Goal: Task Accomplishment & Management: Use online tool/utility

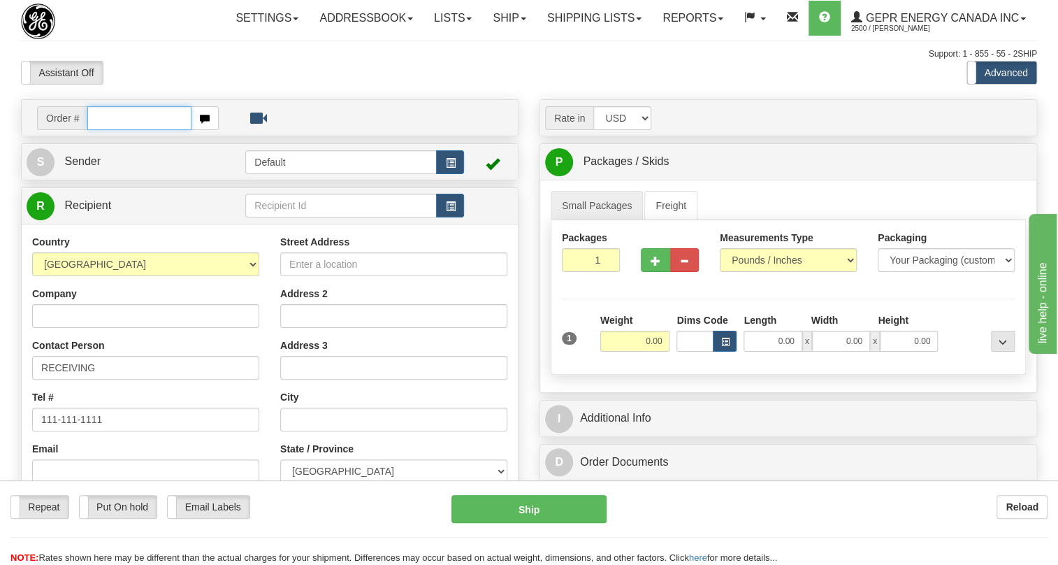
click at [125, 130] on input "text" at bounding box center [139, 118] width 104 height 24
paste input "0086680248"
click at [106, 130] on input "0086680248" at bounding box center [139, 118] width 104 height 24
drag, startPoint x: 148, startPoint y: 153, endPoint x: 88, endPoint y: 153, distance: 60.1
click at [88, 130] on input "86680248" at bounding box center [139, 118] width 104 height 24
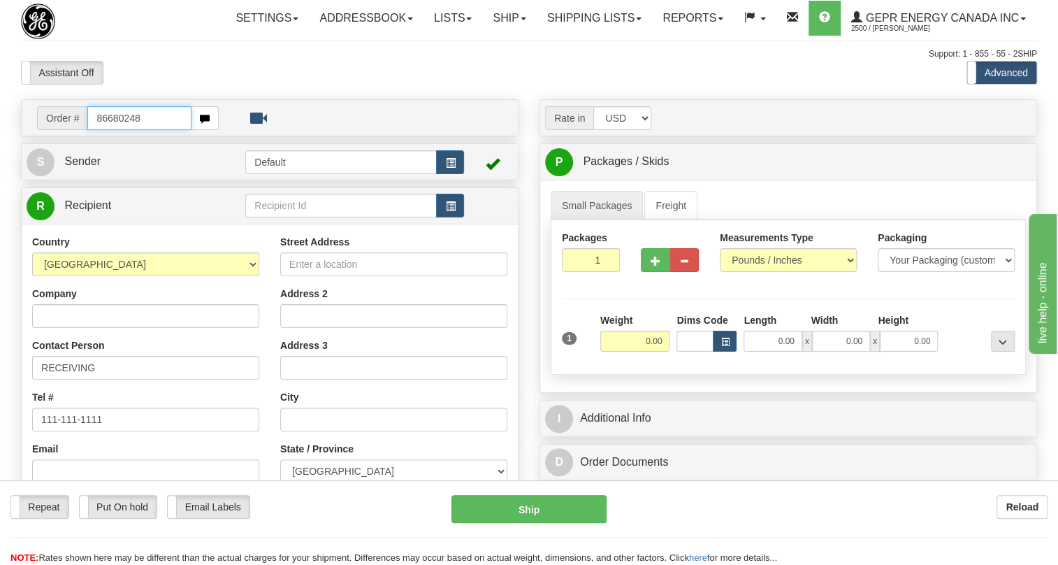
type input "86680248"
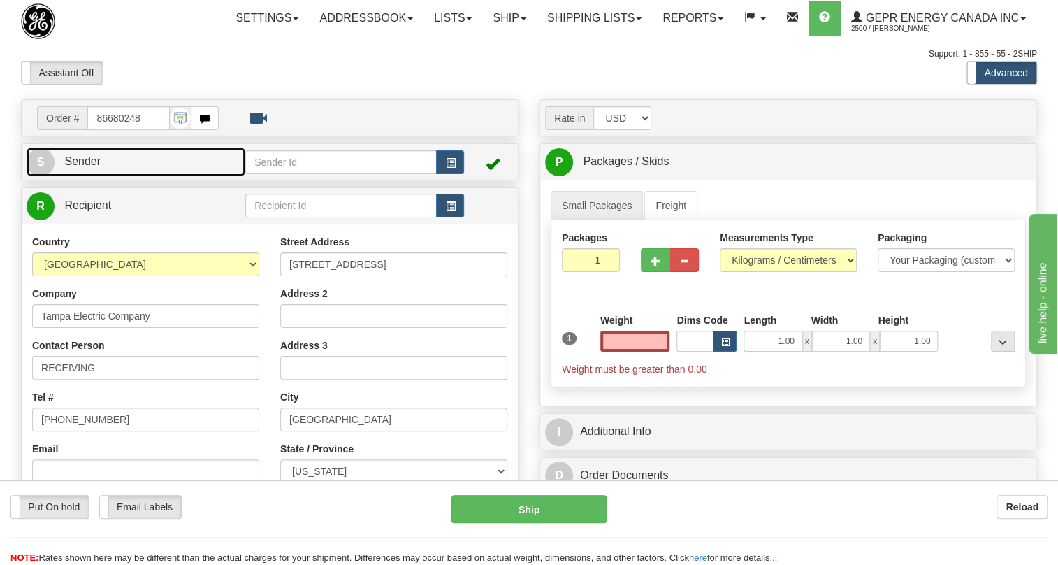
type input "0.00"
drag, startPoint x: 75, startPoint y: 189, endPoint x: 25, endPoint y: 205, distance: 51.9
click at [75, 167] on span "Sender" at bounding box center [82, 161] width 36 height 12
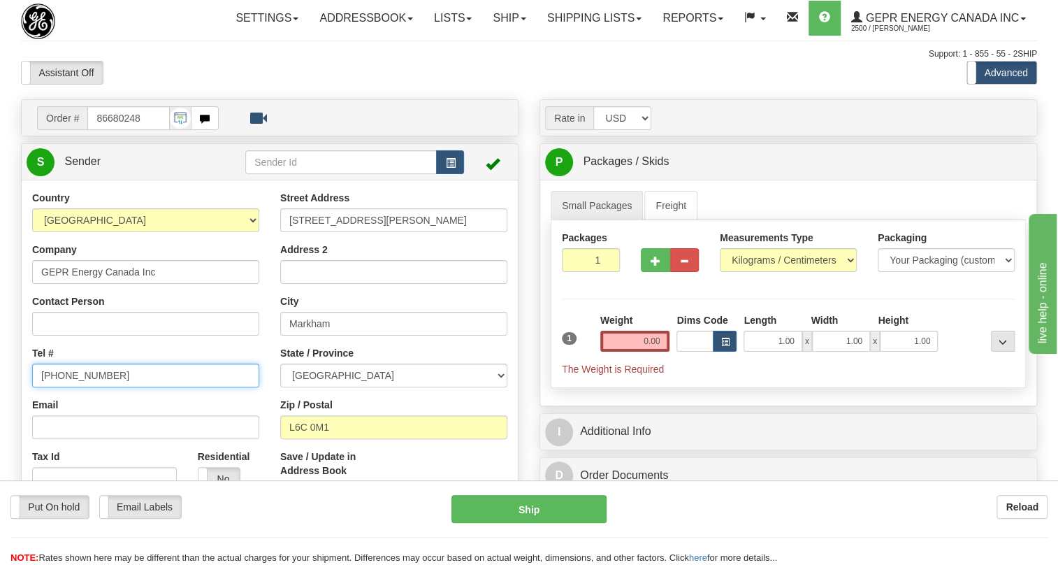
click at [82, 387] on input "[PHONE_NUMBER]" at bounding box center [145, 375] width 227 height 24
paste input "905-927-5013"
type input "905-927-5013"
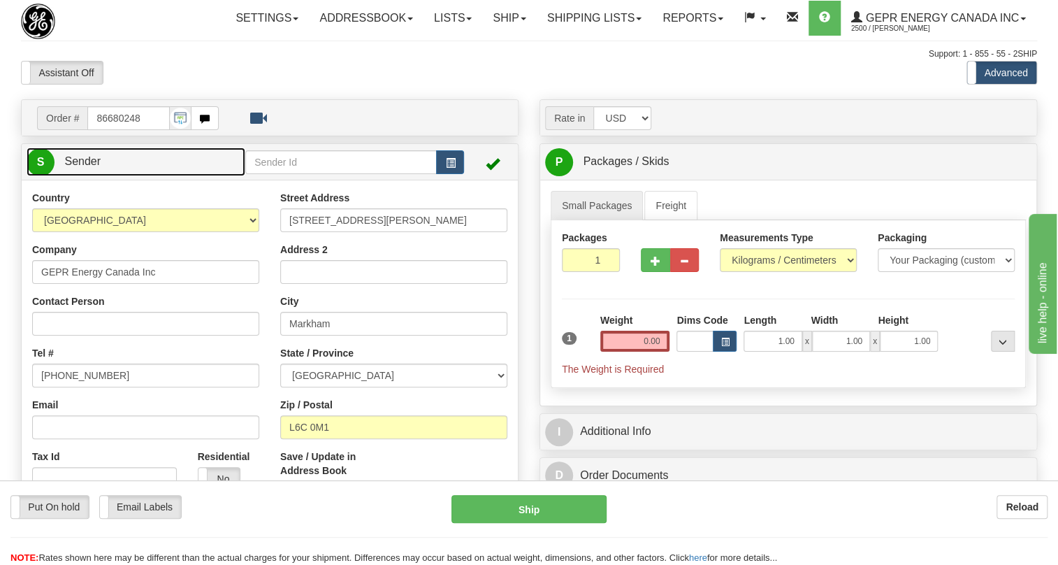
drag, startPoint x: 86, startPoint y: 189, endPoint x: 764, endPoint y: 321, distance: 691.2
click at [88, 167] on span "Sender" at bounding box center [82, 161] width 36 height 12
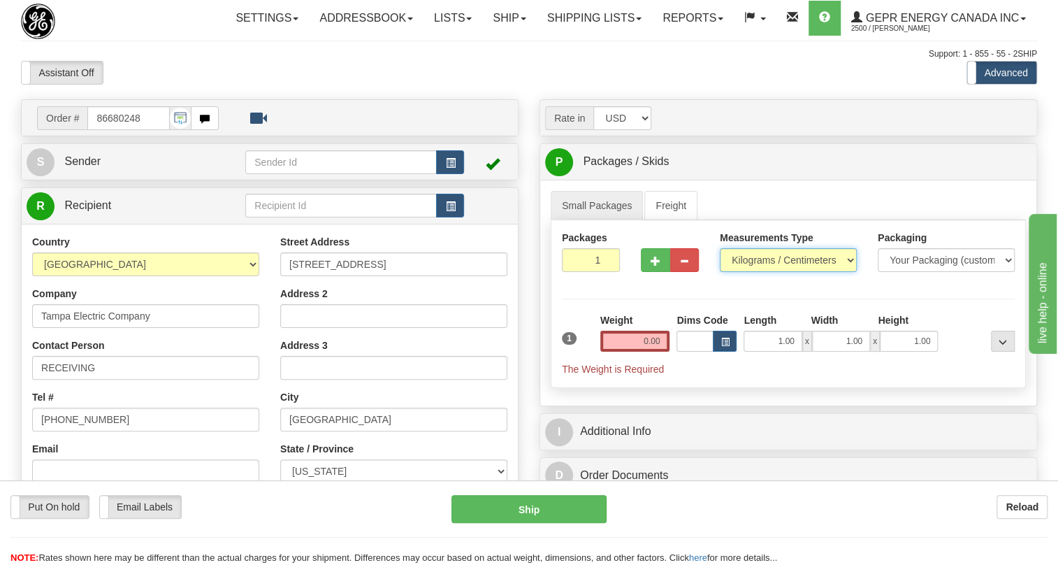
click at [755, 272] on select "Pounds / Inches Kilograms / Centimeters" at bounding box center [788, 260] width 137 height 24
select select "0"
click at [720, 272] on select "Pounds / Inches Kilograms / Centimeters" at bounding box center [788, 260] width 137 height 24
click at [770, 351] on input "1.00" at bounding box center [772, 340] width 58 height 21
type input "0.00"
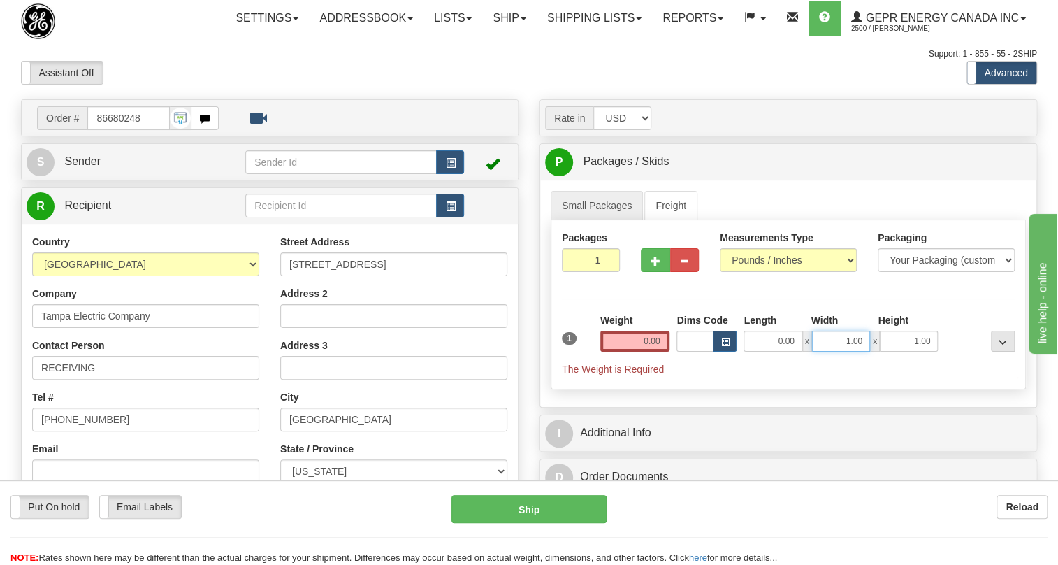
click at [823, 351] on input "1.00" at bounding box center [841, 340] width 58 height 21
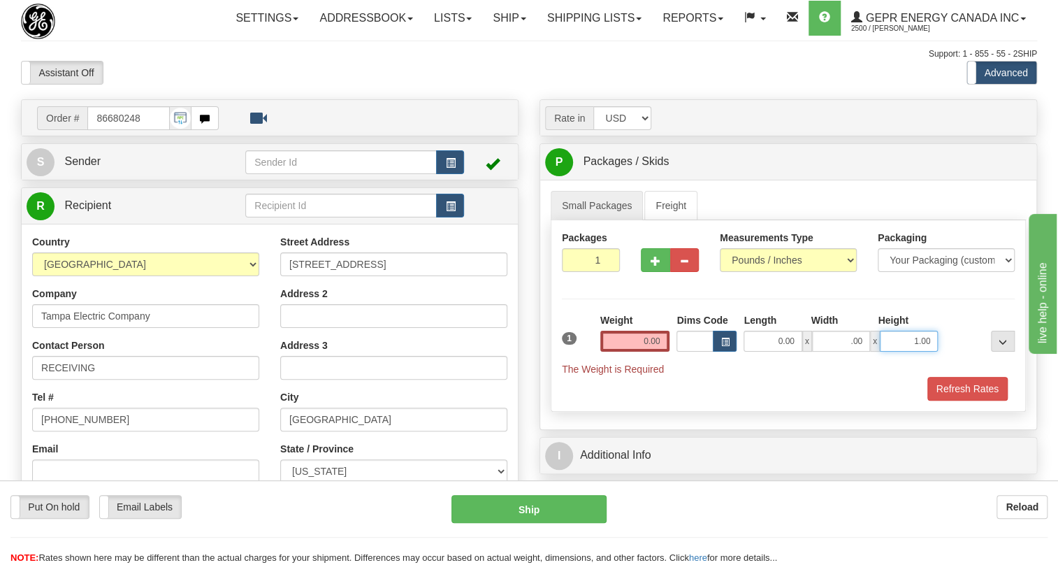
type input "0.00"
click at [905, 351] on input "1.00" at bounding box center [909, 340] width 58 height 21
type input "0.00"
click at [638, 351] on input "0.00" at bounding box center [635, 340] width 70 height 21
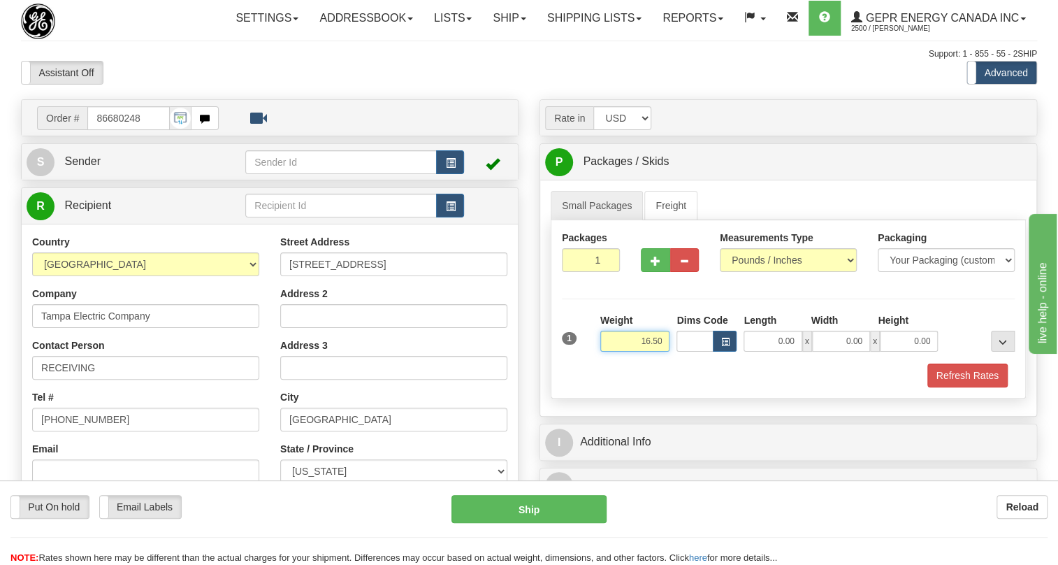
type input "16.50"
click at [566, 272] on input "1" at bounding box center [591, 260] width 58 height 24
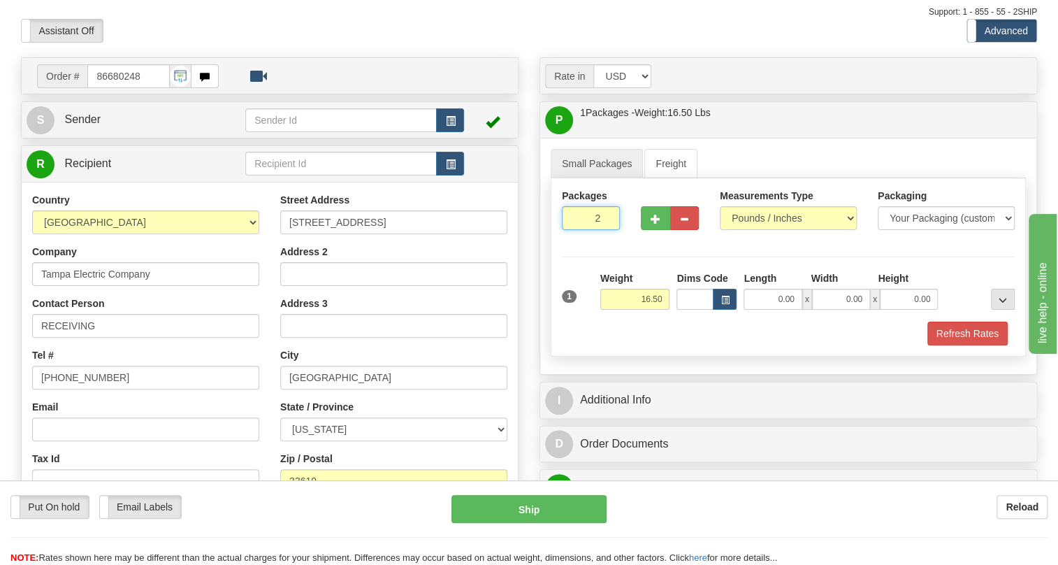
scroll to position [63, 0]
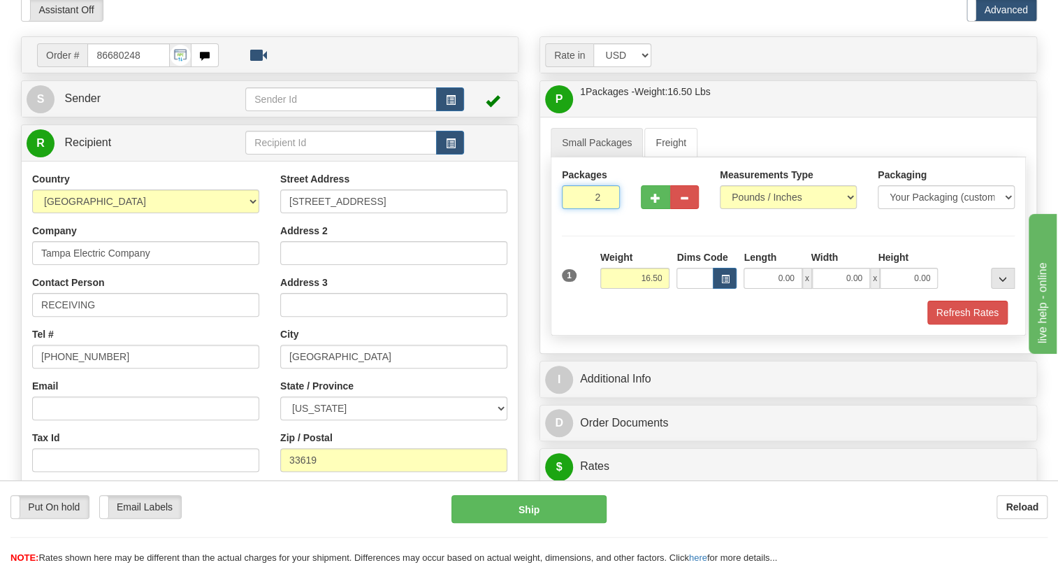
type input "2"
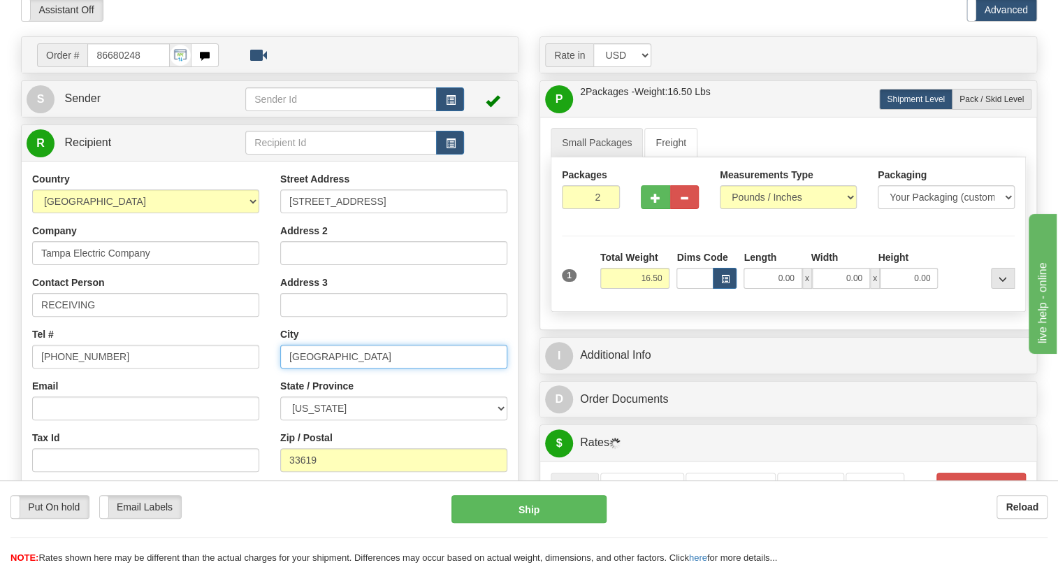
drag, startPoint x: 318, startPoint y: 385, endPoint x: 296, endPoint y: 392, distance: 23.4
click at [296, 368] on input "Tampa" at bounding box center [393, 356] width 227 height 24
type input "TAMPA"
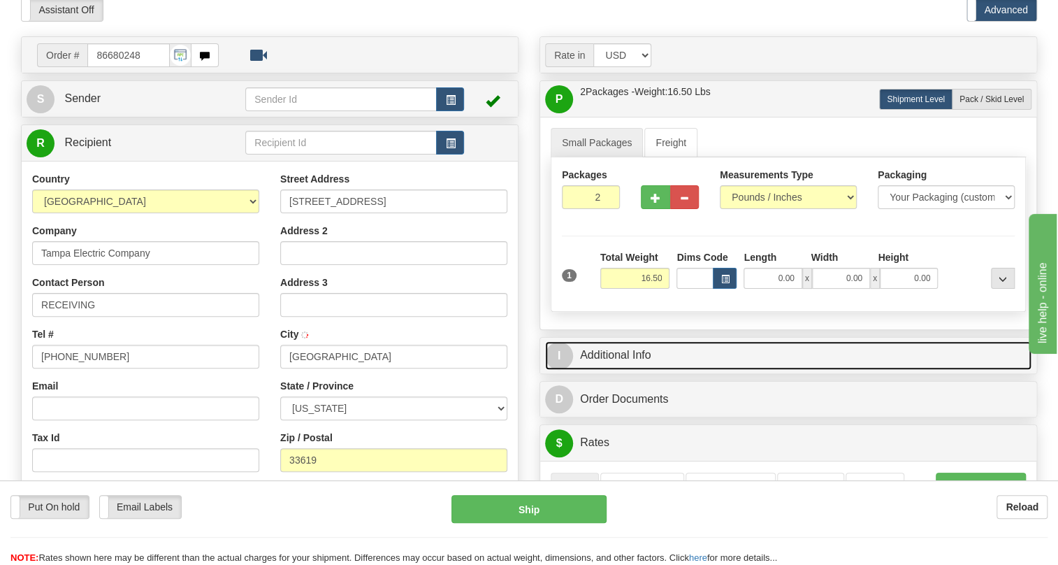
click at [636, 370] on link "I Additional Info" at bounding box center [788, 355] width 486 height 29
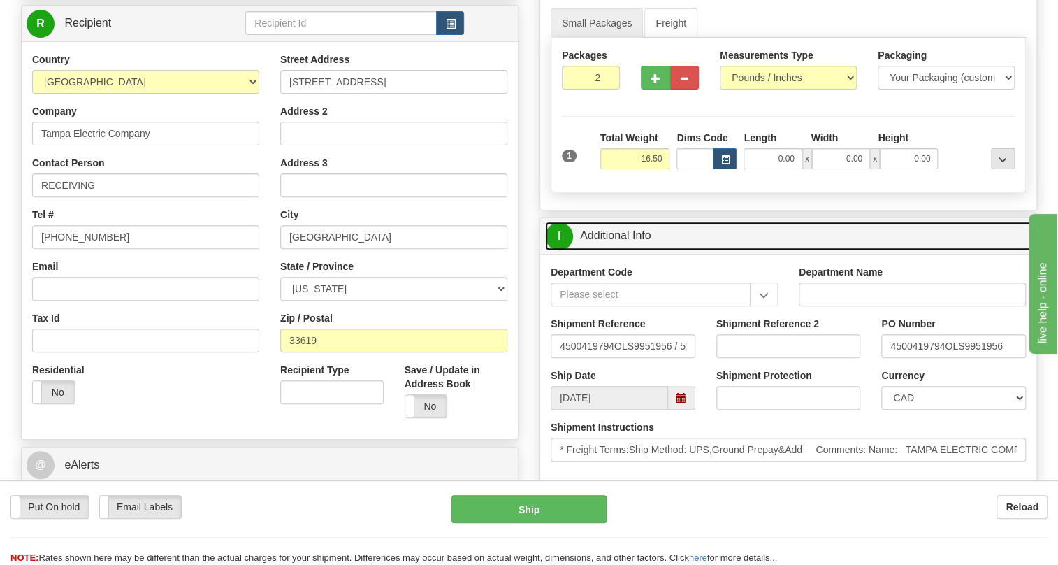
scroll to position [190, 0]
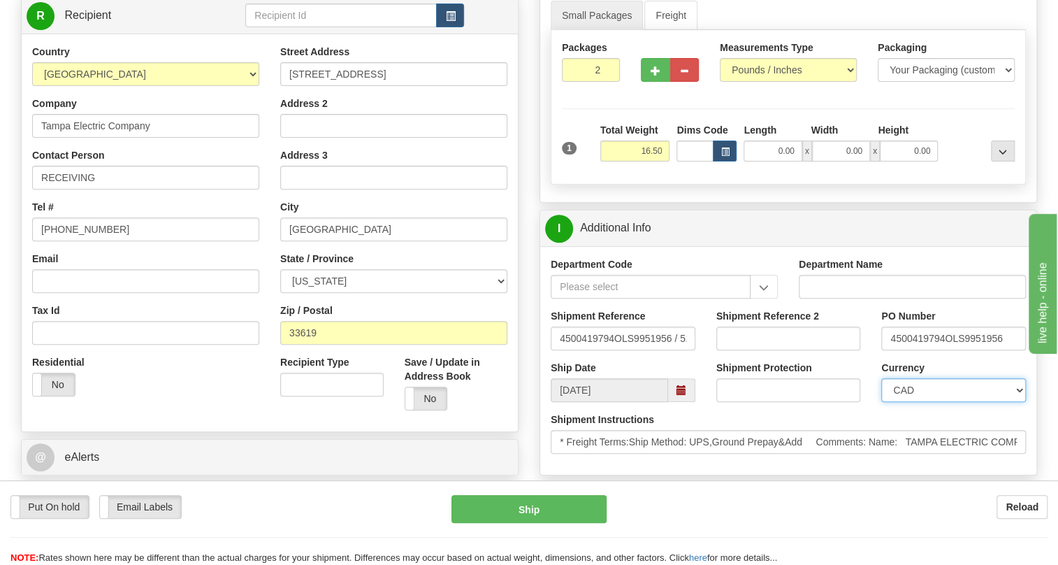
click at [936, 402] on select "CAD USD EUR ZAR RON ANG ARN AUD AUS AWG BBD BFR BGN BHD BMD BND BRC BRL CHP CKZ…" at bounding box center [953, 390] width 145 height 24
select select "1"
click at [881, 402] on select "CAD USD EUR ZAR RON ANG ARN AUD AUS AWG BBD BFR BGN BHD BMD BND BRC BRL CHP CKZ…" at bounding box center [953, 390] width 145 height 24
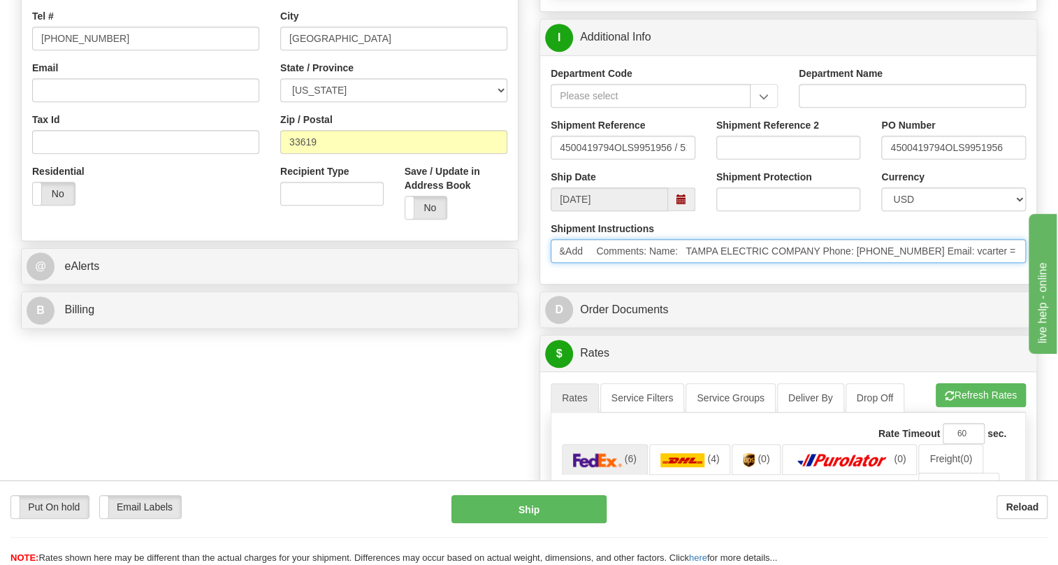
scroll to position [0, 245]
drag, startPoint x: 817, startPoint y: 282, endPoint x: 1004, endPoint y: 285, distance: 186.6
click at [1004, 263] on input "* Freight Terms:Ship Method: UPS,Ground Prepay&Add Comments: Name: TAMPA ELECTR…" at bounding box center [788, 251] width 475 height 24
click at [894, 263] on input "* Freight Terms:Ship Method: UPS,Ground Prepay&Add Comments: Name: TAMPA ELECTR…" at bounding box center [788, 251] width 475 height 24
drag, startPoint x: 894, startPoint y: 282, endPoint x: 831, endPoint y: 282, distance: 62.2
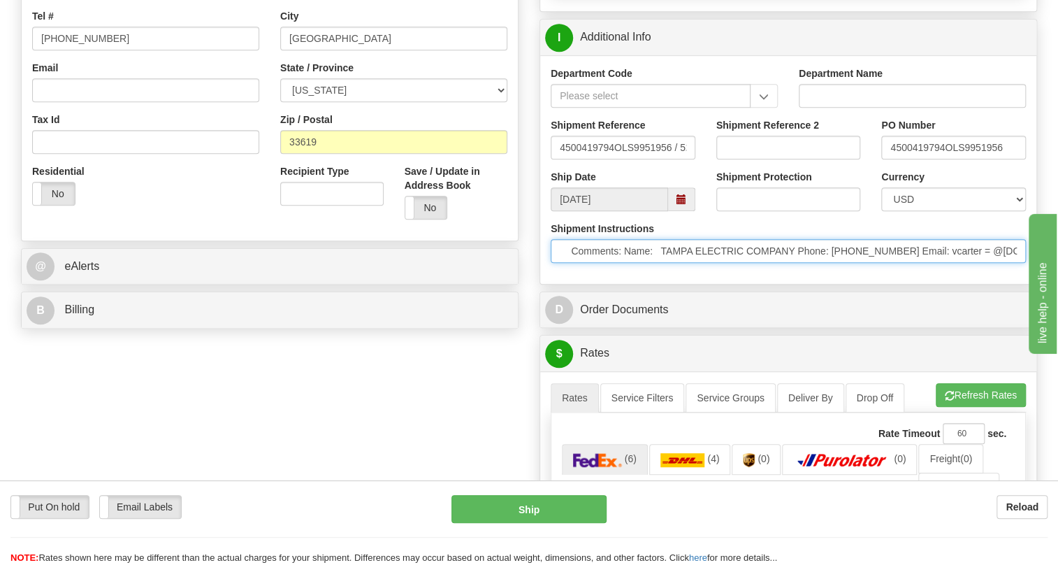
click at [831, 263] on input "* Freight Terms:Ship Method: UPS,Ground Prepay&Add Comments: Name: TAMPA ELECTR…" at bounding box center [788, 251] width 475 height 24
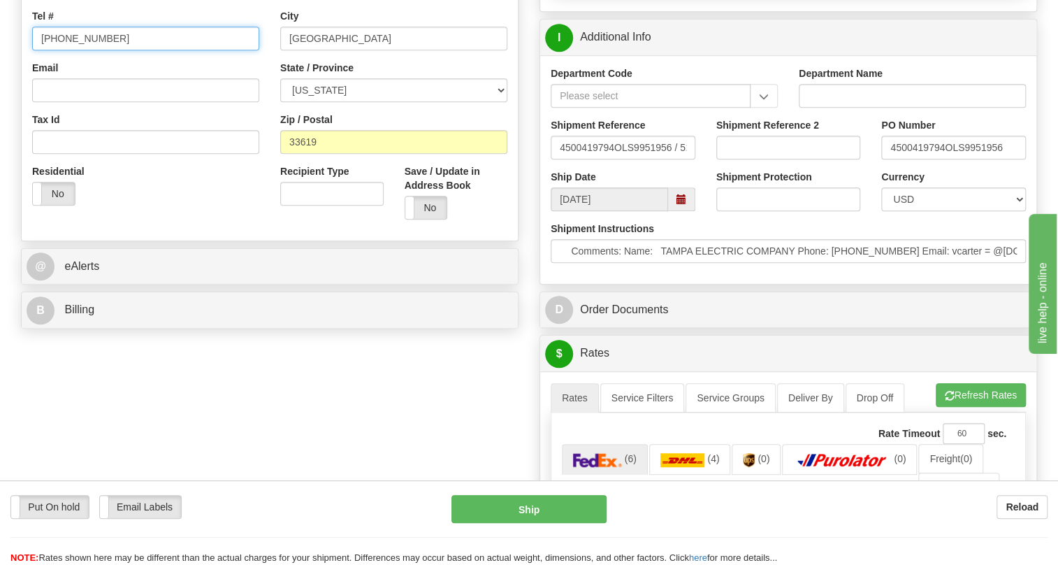
scroll to position [0, 0]
click at [83, 50] on input "[PHONE_NUMBER]" at bounding box center [145, 39] width 227 height 24
paste input "813-228-149"
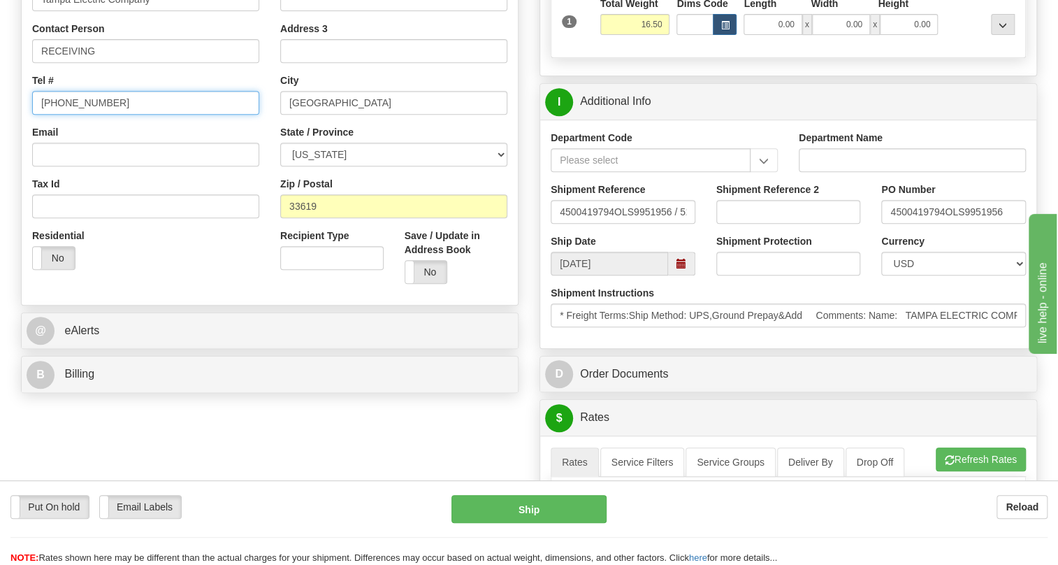
scroll to position [317, 0]
type input "813-228-1495"
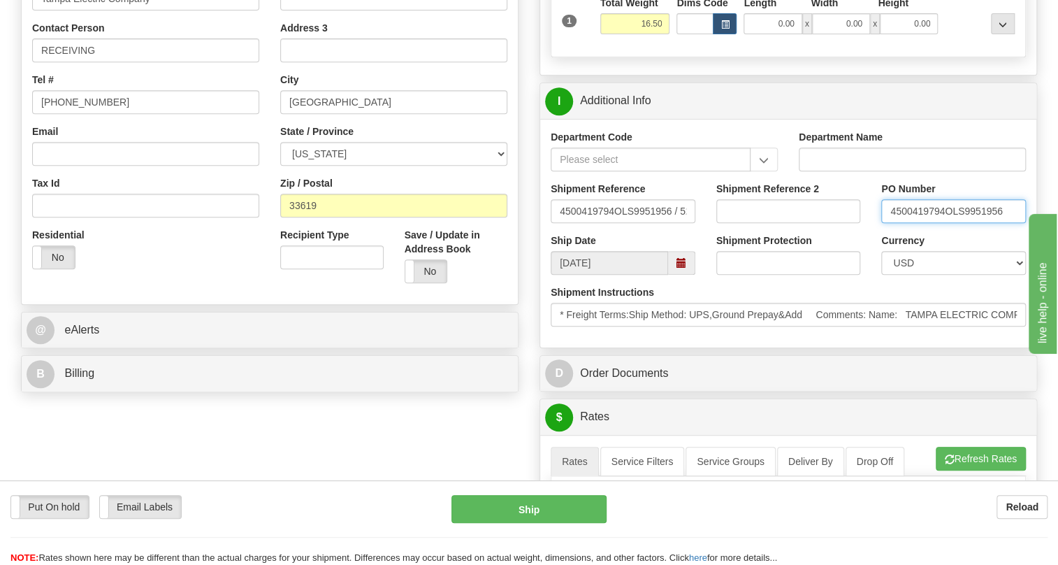
drag, startPoint x: 944, startPoint y: 241, endPoint x: 891, endPoint y: 243, distance: 53.1
click at [891, 223] on input "4500419794OLS9951956" at bounding box center [953, 211] width 145 height 24
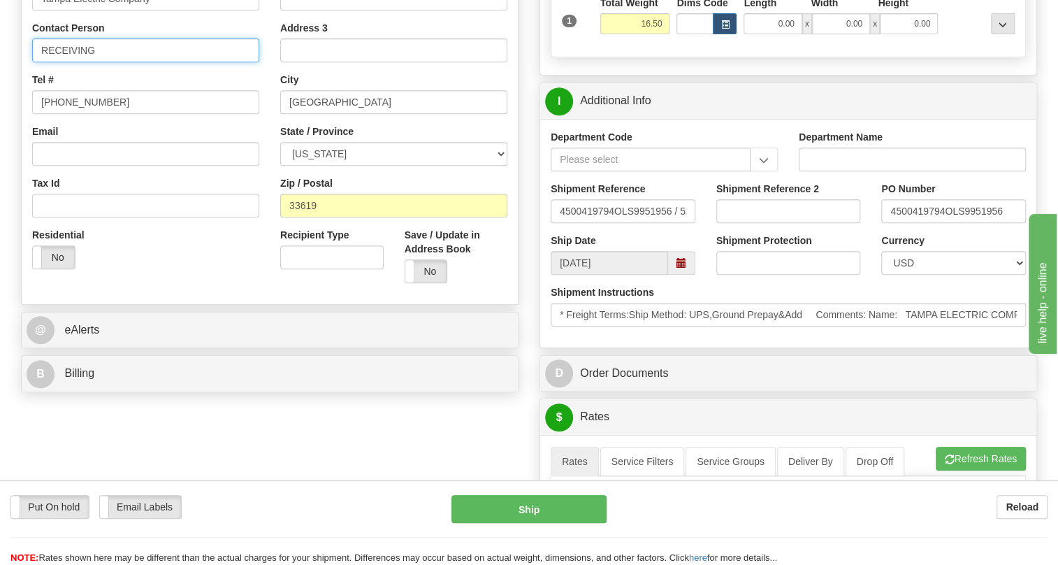
click at [124, 62] on input "RECEIVING" at bounding box center [145, 50] width 227 height 24
paste input "4500419794"
type input "RECEIVING / PO# 4500419794"
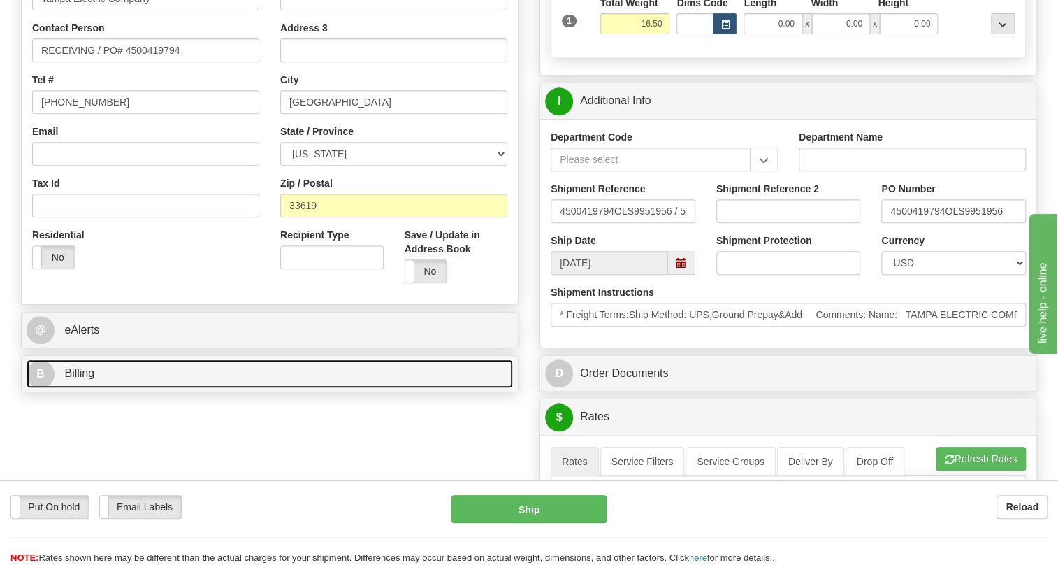
click at [92, 379] on span "Billing" at bounding box center [79, 373] width 30 height 12
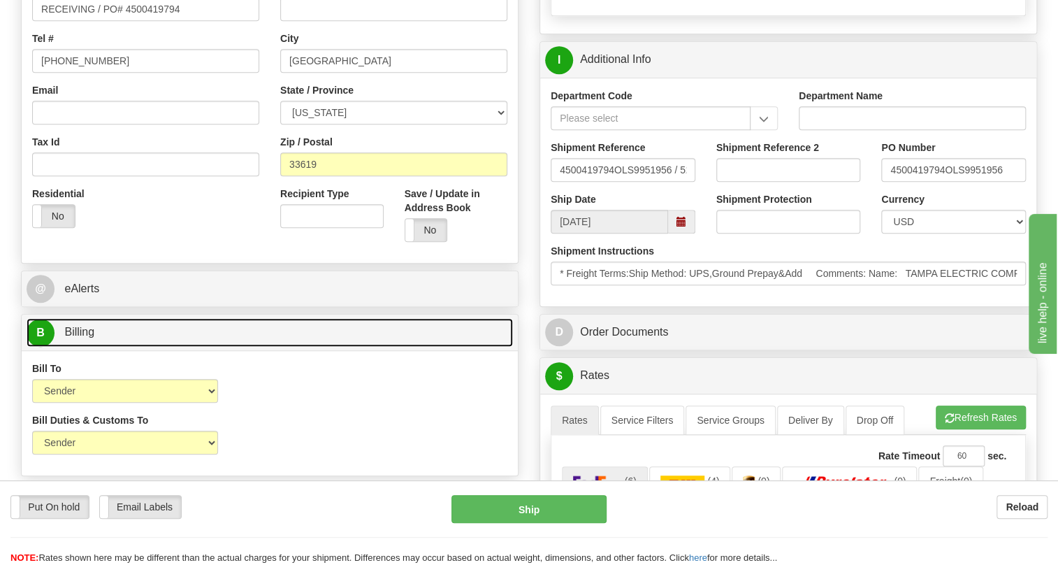
scroll to position [381, 0]
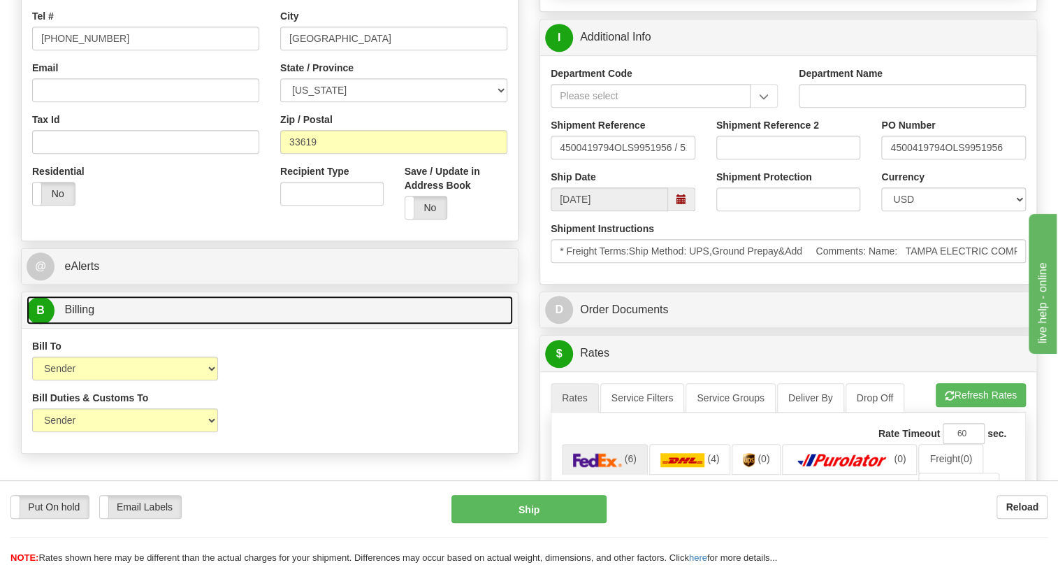
click at [82, 315] on span "Billing" at bounding box center [79, 309] width 30 height 12
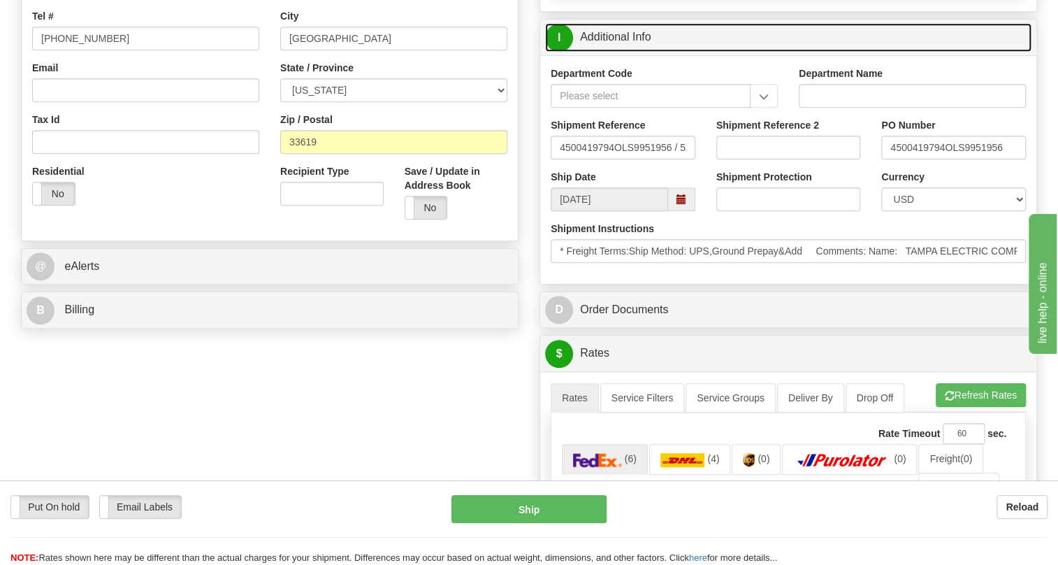
click at [618, 52] on link "I Additional Info" at bounding box center [788, 37] width 486 height 29
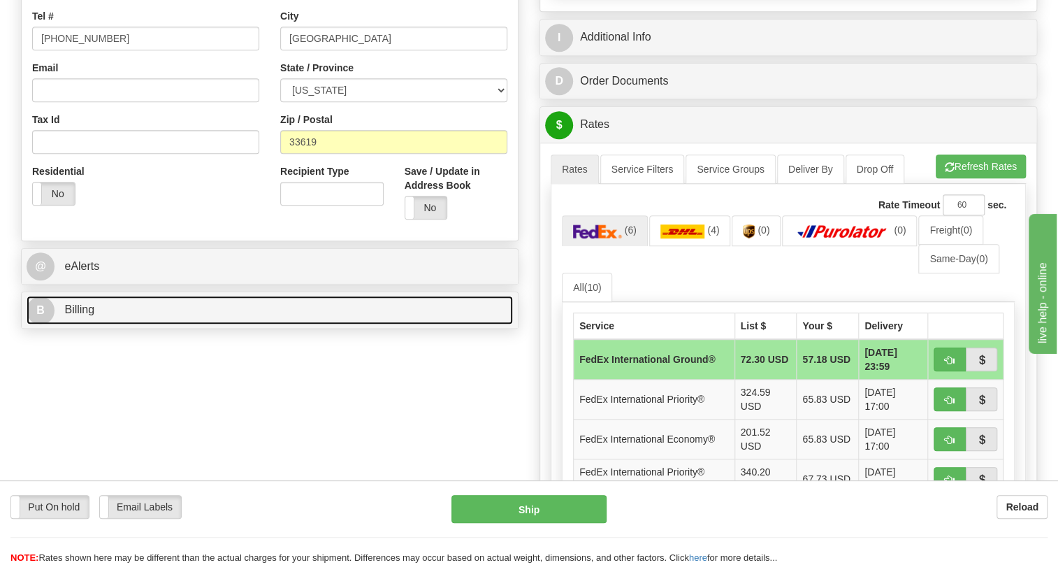
click at [76, 315] on span "Billing" at bounding box center [79, 309] width 30 height 12
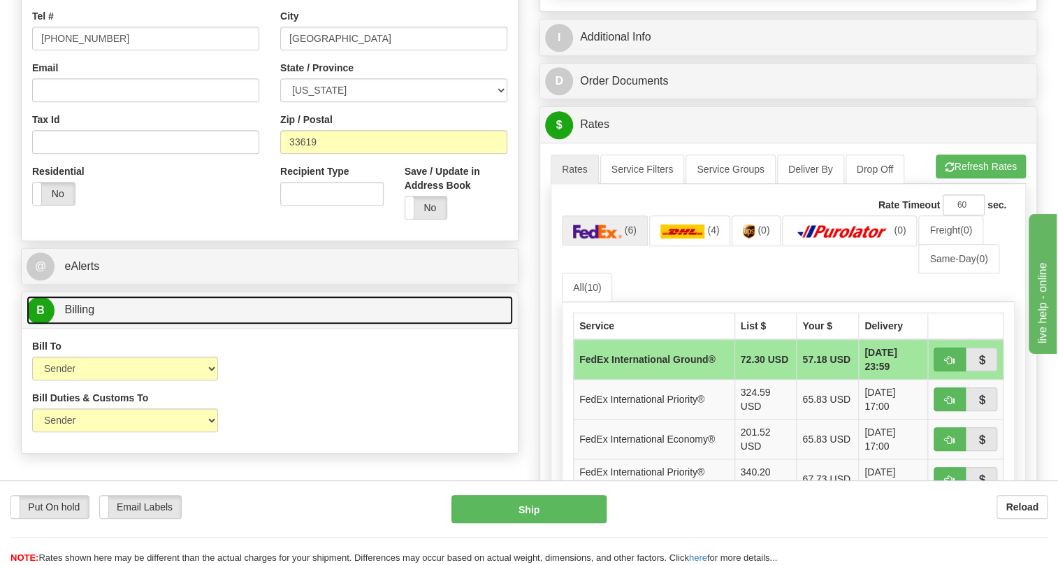
click at [76, 315] on span "Billing" at bounding box center [79, 309] width 30 height 12
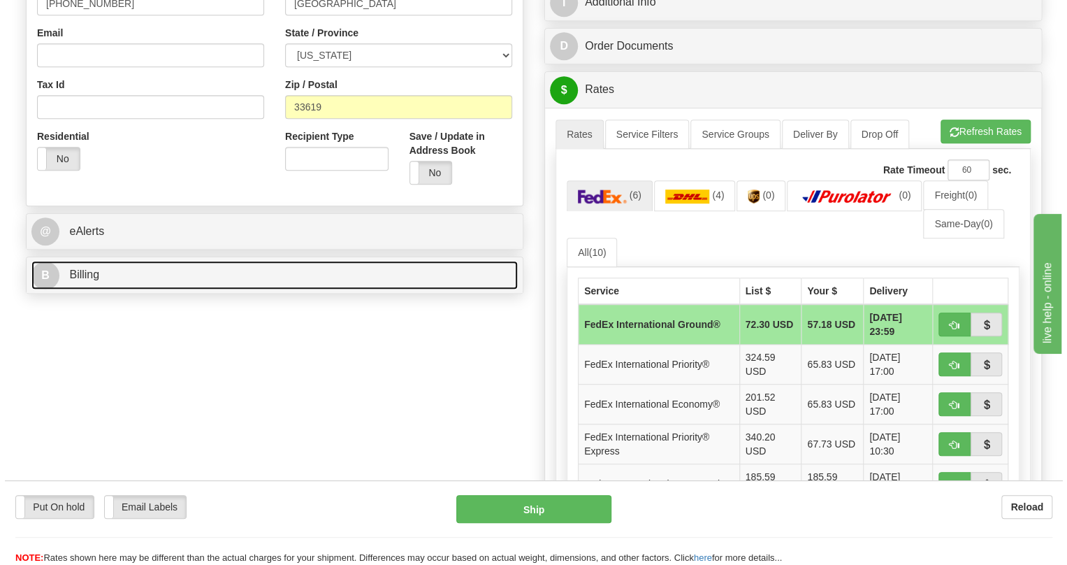
scroll to position [444, 0]
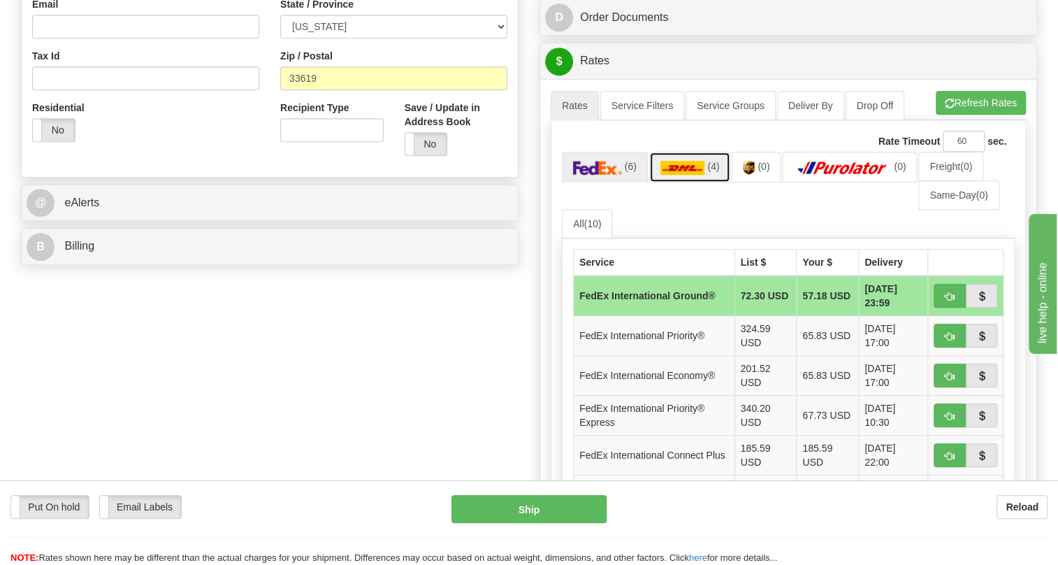
click at [691, 175] on img at bounding box center [682, 168] width 45 height 14
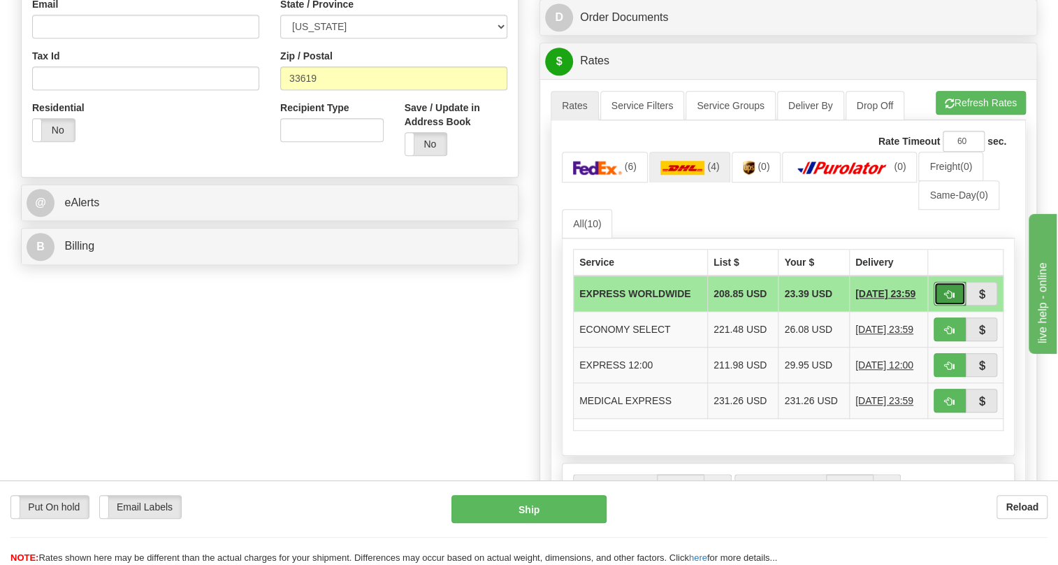
click at [942, 305] on button "button" at bounding box center [949, 294] width 32 height 24
type input "P"
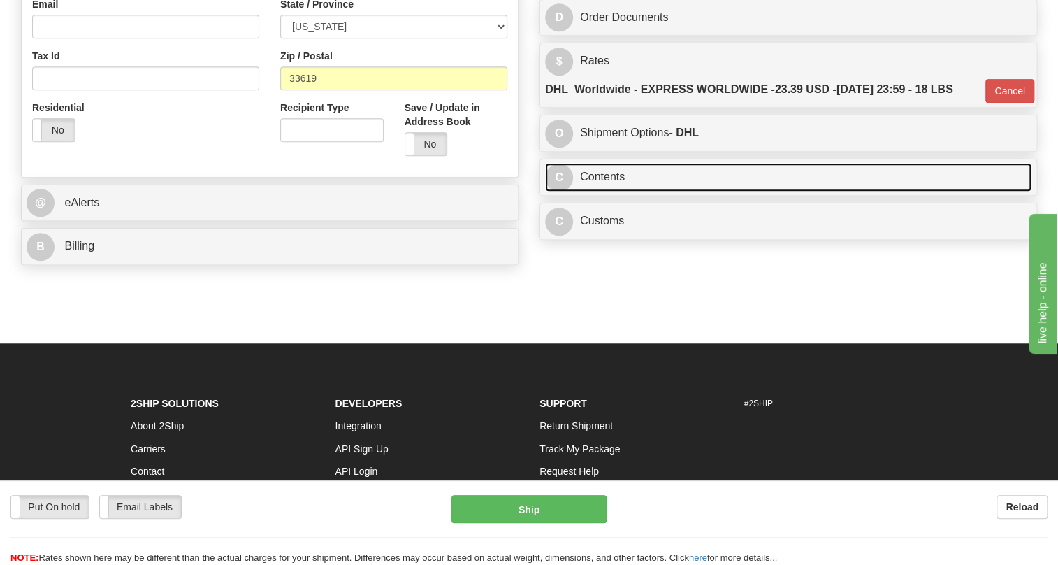
click at [603, 191] on link "C Contents" at bounding box center [788, 177] width 486 height 29
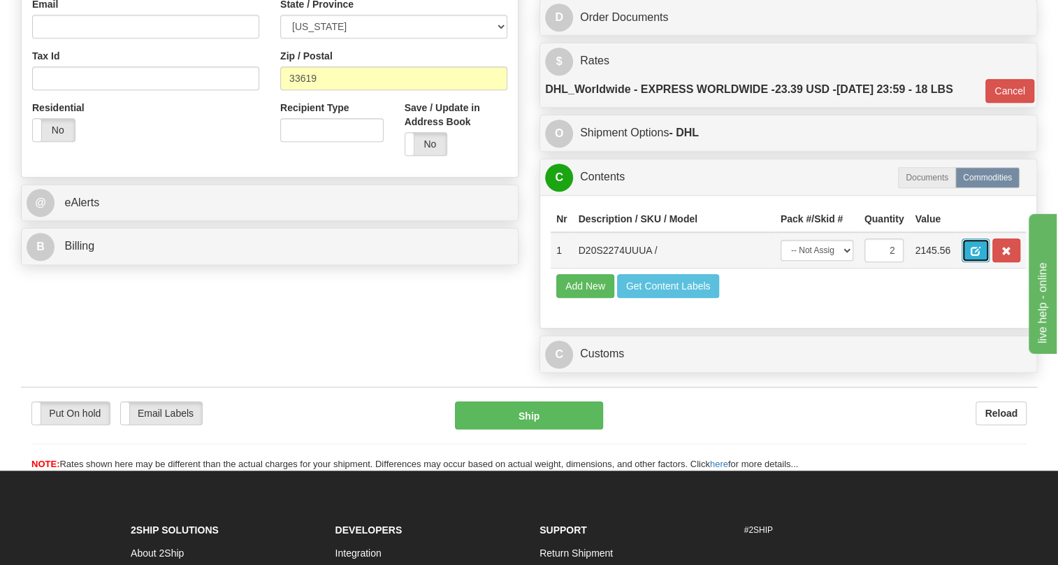
click at [977, 256] on span "button" at bounding box center [976, 251] width 10 height 9
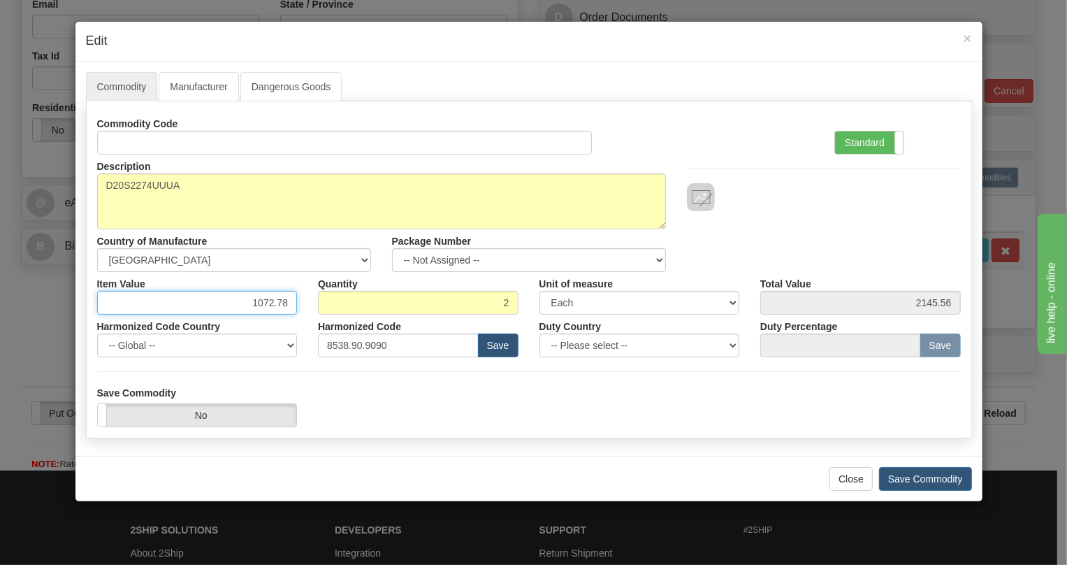
click at [274, 300] on input "1072.78" at bounding box center [197, 303] width 201 height 24
type input "1073.40"
type input "2146.80"
click at [857, 141] on label "Standard" at bounding box center [869, 142] width 68 height 22
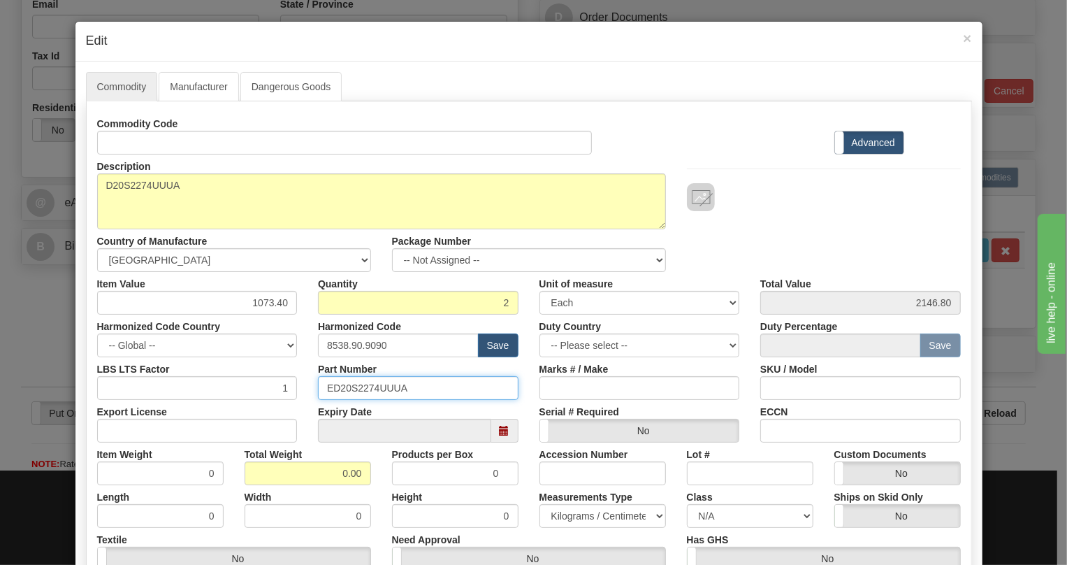
drag, startPoint x: 402, startPoint y: 386, endPoint x: 315, endPoint y: 387, distance: 86.7
click at [318, 387] on input "ED20S2274UUUA" at bounding box center [418, 388] width 201 height 24
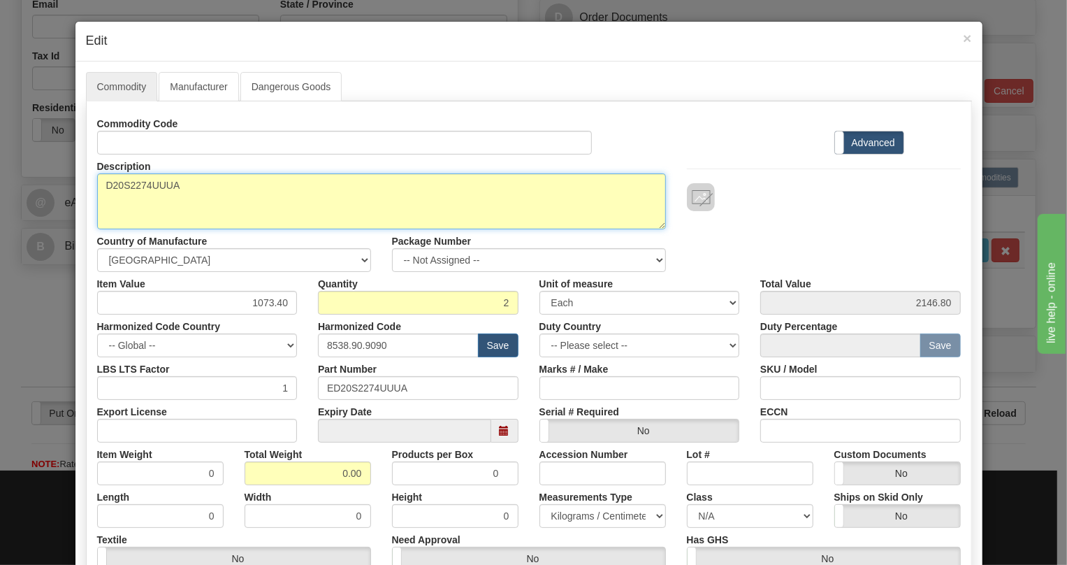
click at [141, 185] on textarea "D20S2274UUUA" at bounding box center [381, 201] width 569 height 56
click at [141, 184] on textarea "D20S2274UUUA" at bounding box center [381, 201] width 569 height 56
paste textarea "-2274-"
type textarea "D20S-2274-UUUA"
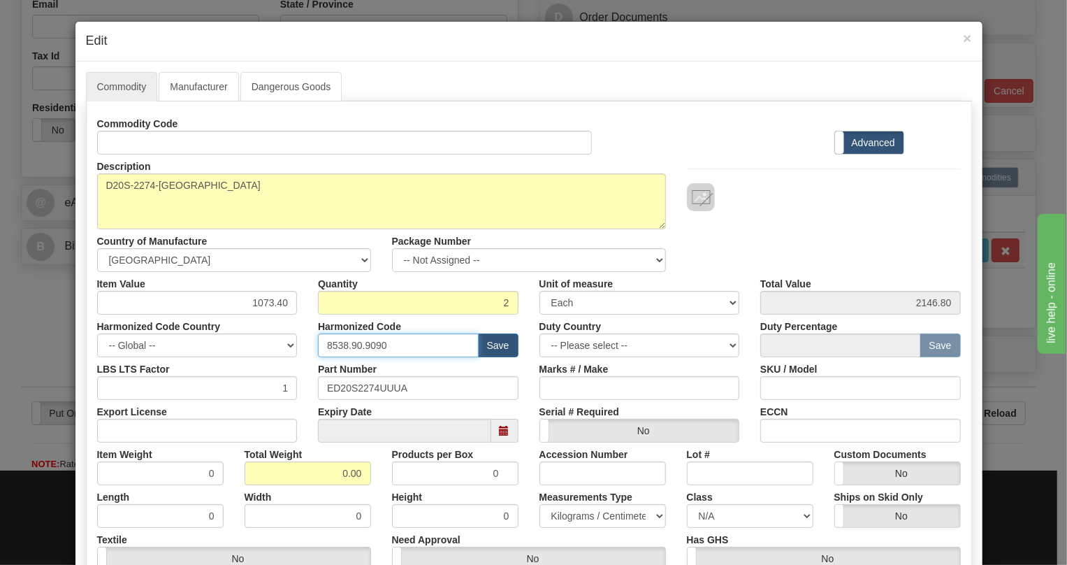
click at [358, 347] on input "8538.90.9090" at bounding box center [398, 345] width 161 height 24
paste input "818"
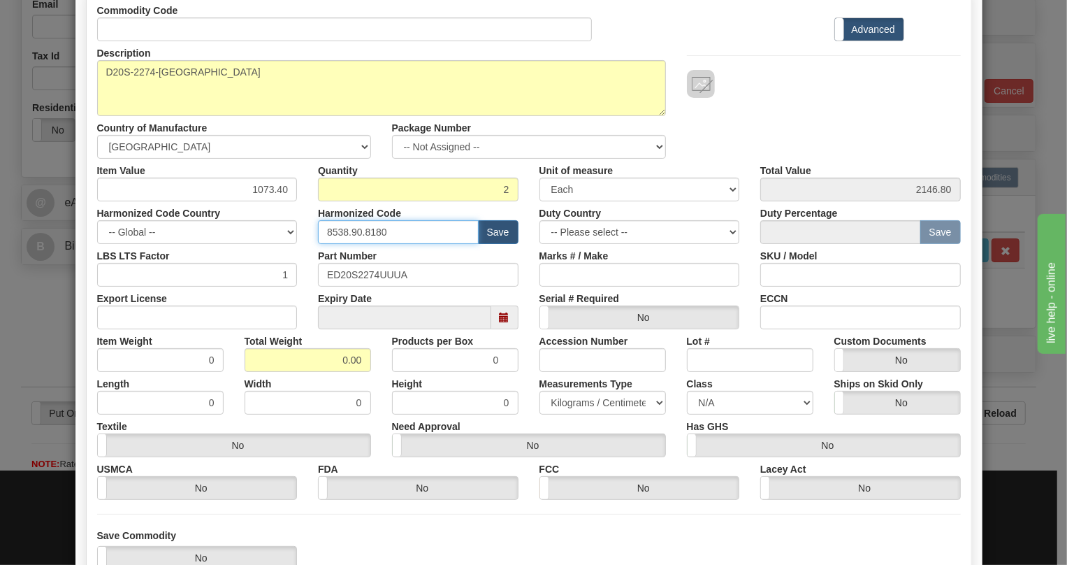
scroll to position [126, 0]
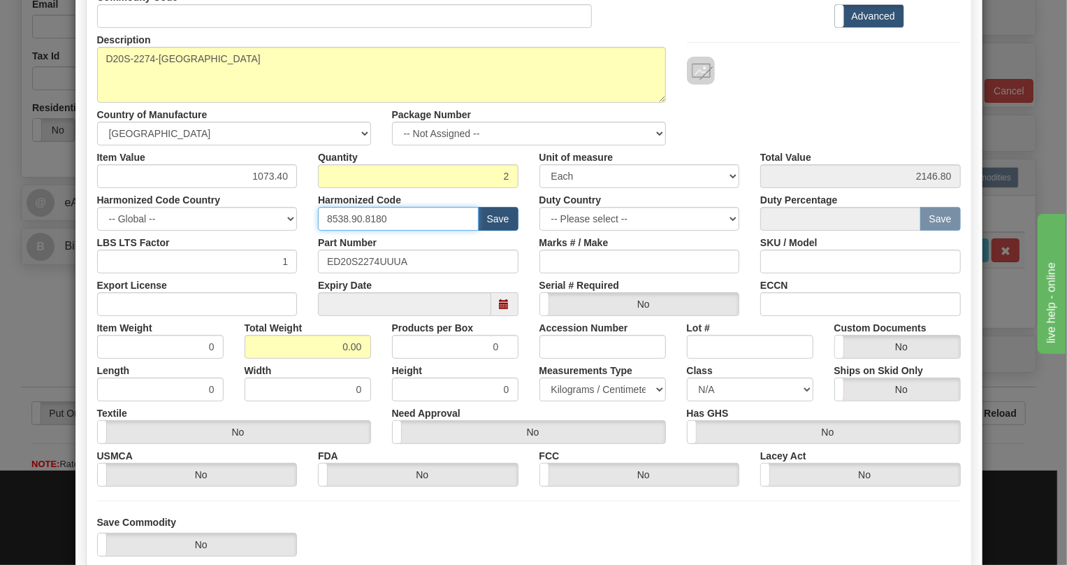
type input "8538.90.8180"
click at [321, 352] on input "0.00" at bounding box center [308, 347] width 126 height 24
type input "1.00"
type input "0.5000"
drag, startPoint x: 600, startPoint y: 386, endPoint x: 593, endPoint y: 390, distance: 7.8
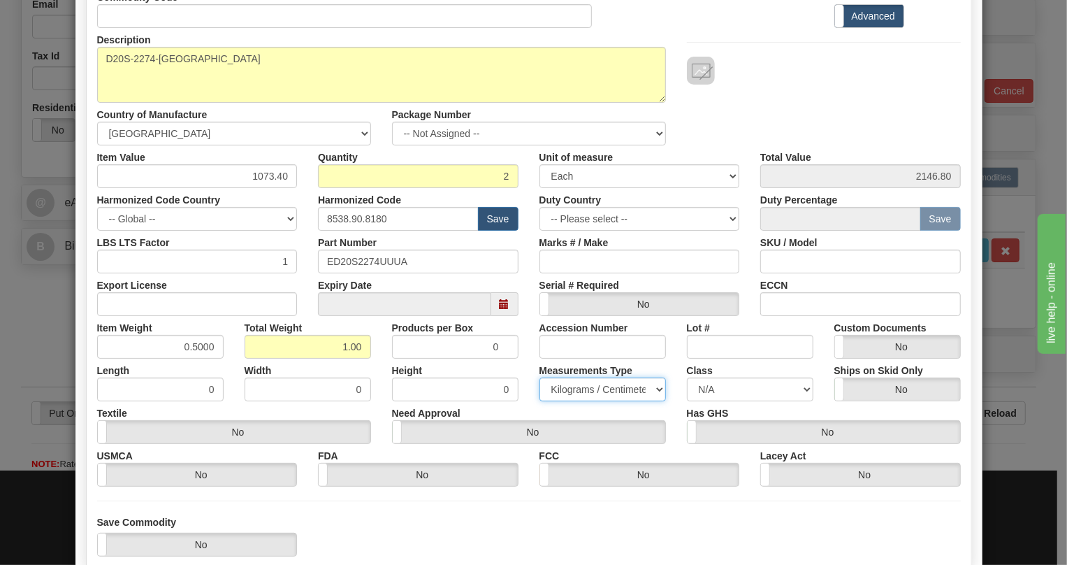
click at [597, 387] on select "Pounds / Inches Kilograms / Centimeters" at bounding box center [602, 389] width 126 height 24
select select "0"
click at [539, 377] on select "Pounds / Inches Kilograms / Centimeters" at bounding box center [602, 389] width 126 height 24
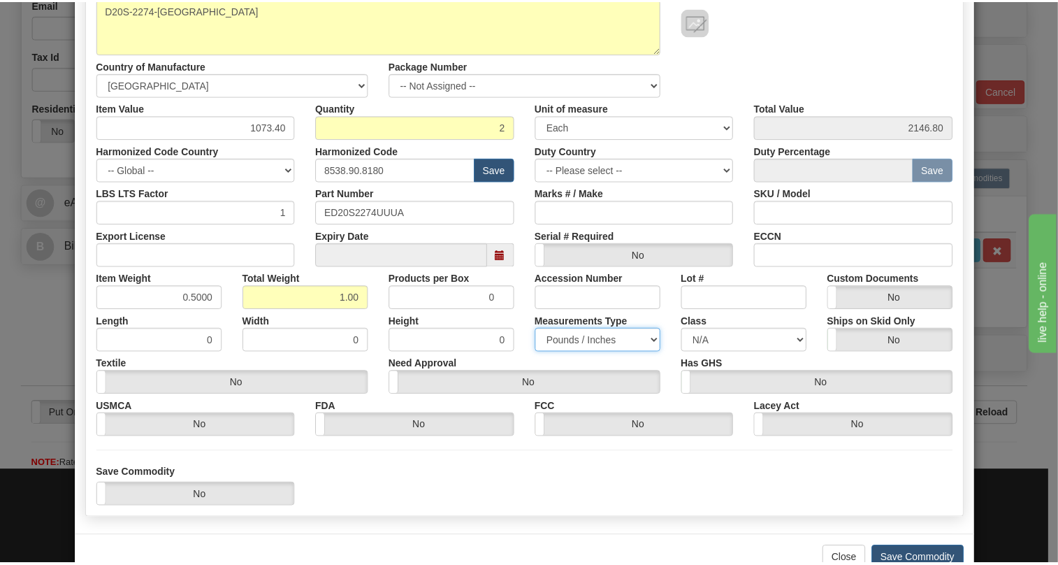
scroll to position [212, 0]
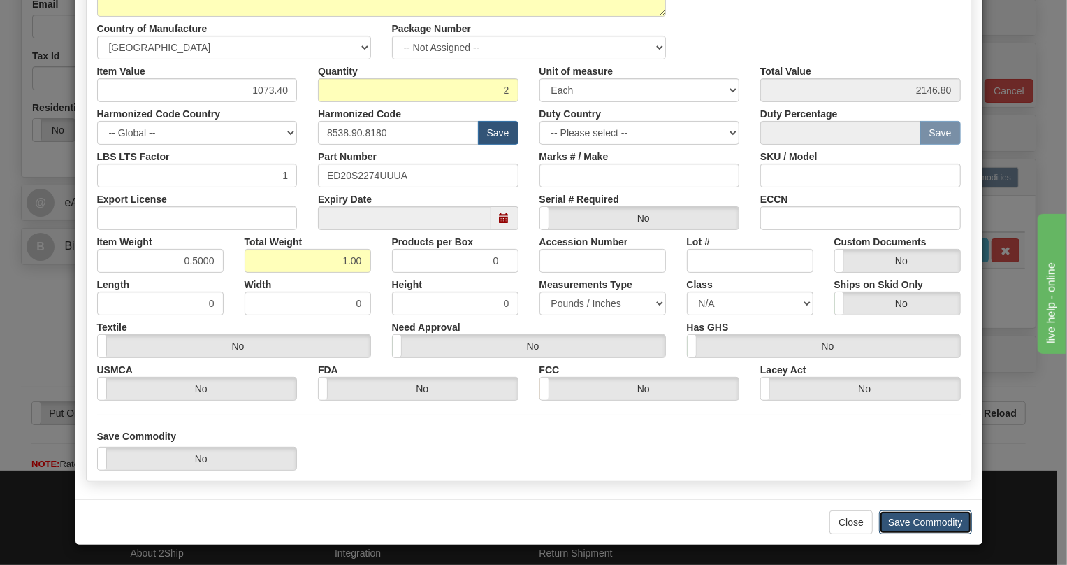
click at [919, 523] on button "Save Commodity" at bounding box center [925, 522] width 93 height 24
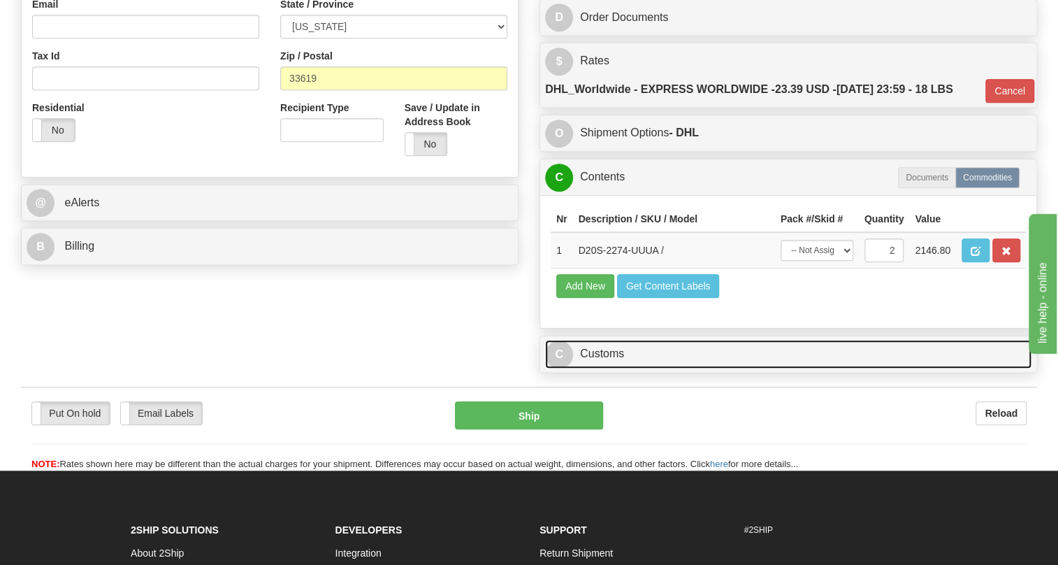
click at [593, 368] on link "C Customs" at bounding box center [788, 354] width 486 height 29
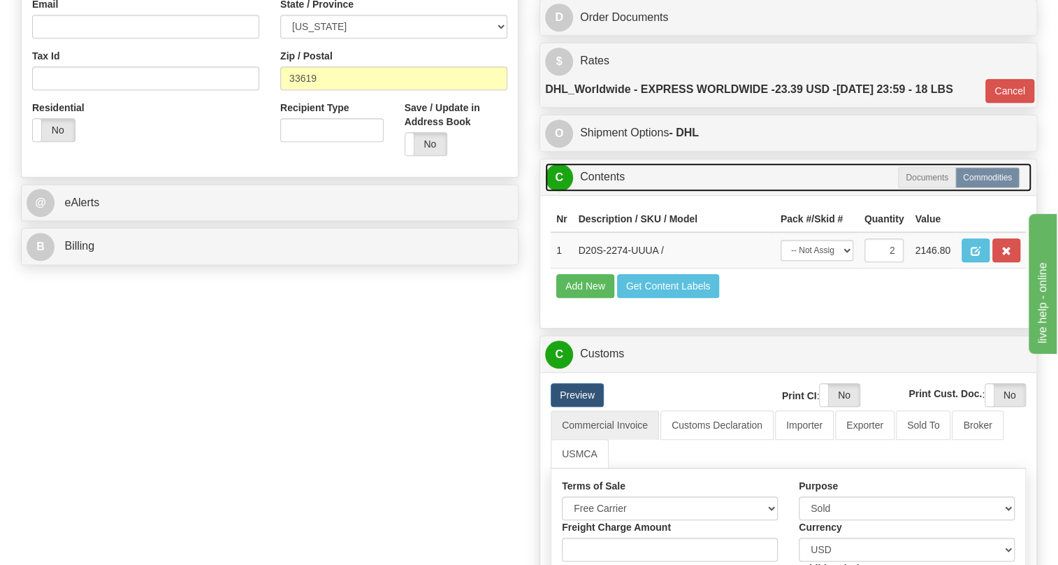
click at [604, 191] on link "C Contents" at bounding box center [788, 177] width 486 height 29
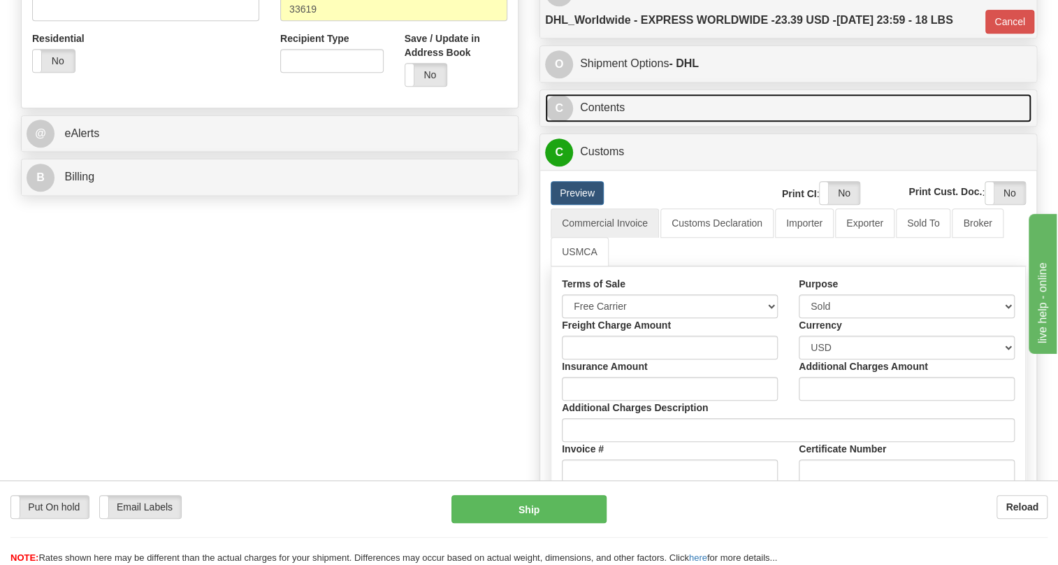
scroll to position [508, 0]
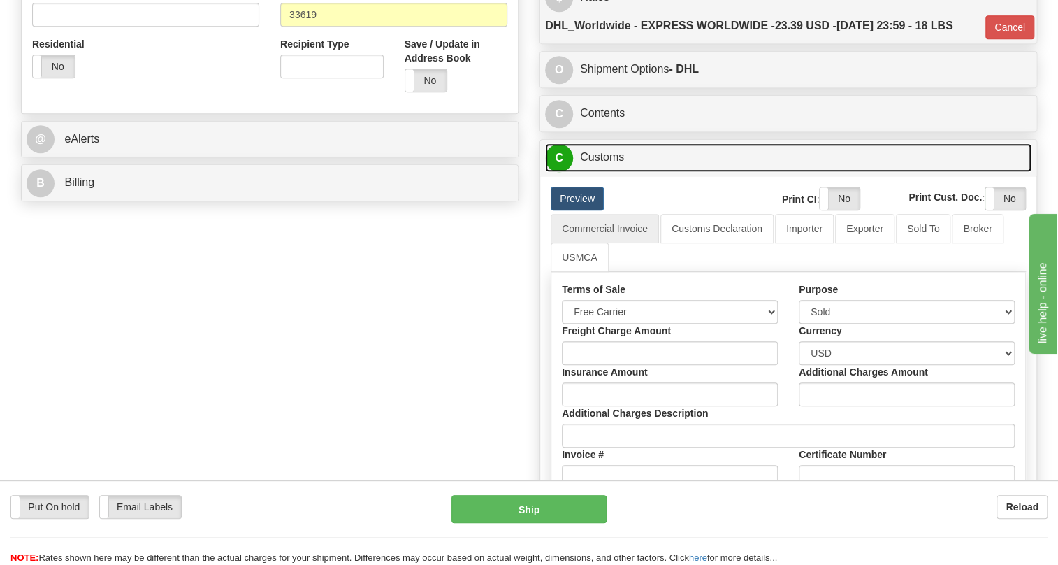
click at [611, 172] on link "C Customs" at bounding box center [788, 157] width 486 height 29
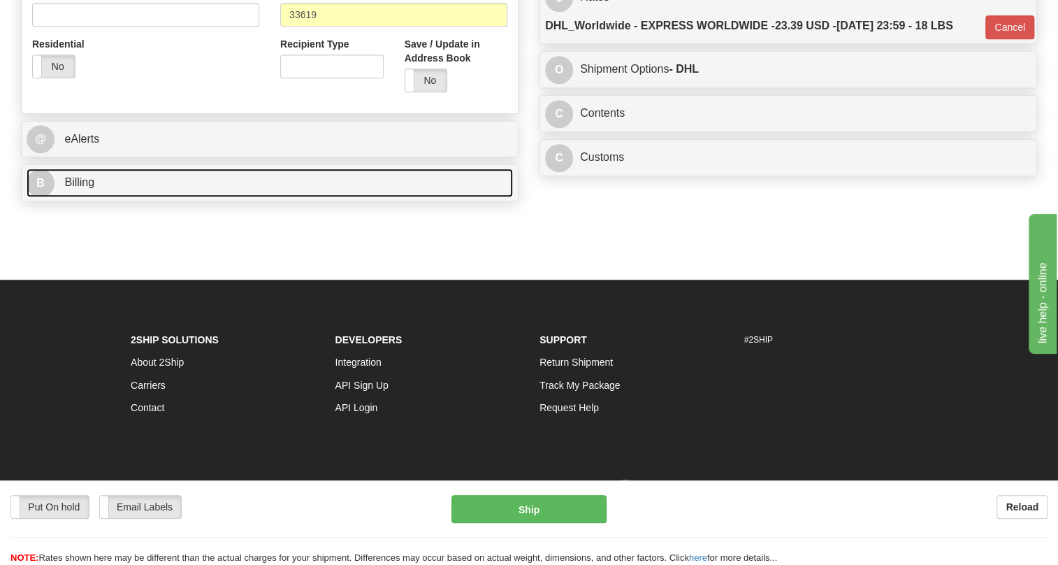
click at [72, 188] on span "Billing" at bounding box center [79, 182] width 30 height 12
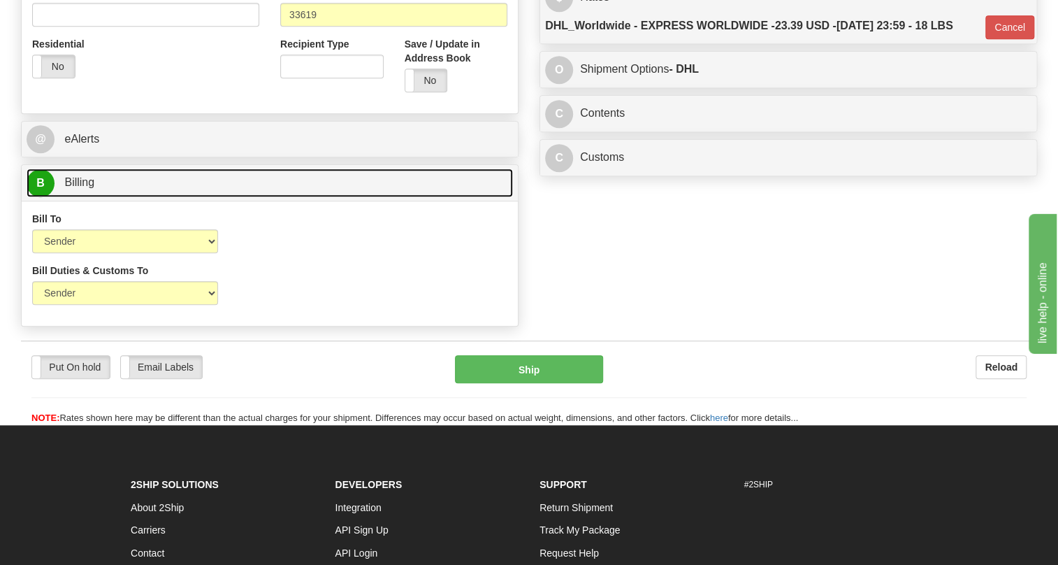
click at [71, 188] on span "Billing" at bounding box center [79, 182] width 30 height 12
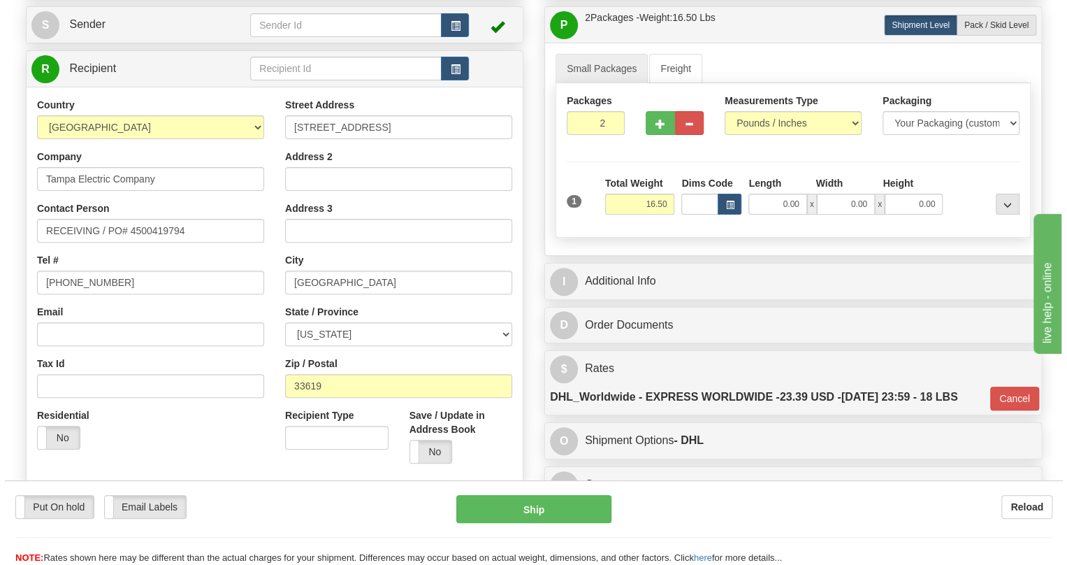
scroll to position [126, 0]
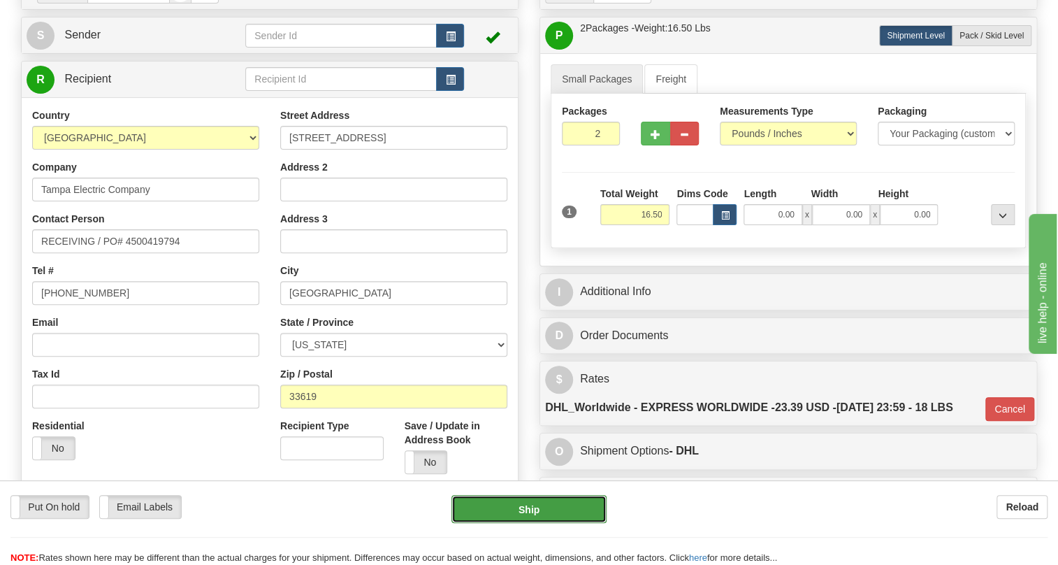
click at [525, 511] on button "Ship" at bounding box center [528, 509] width 155 height 28
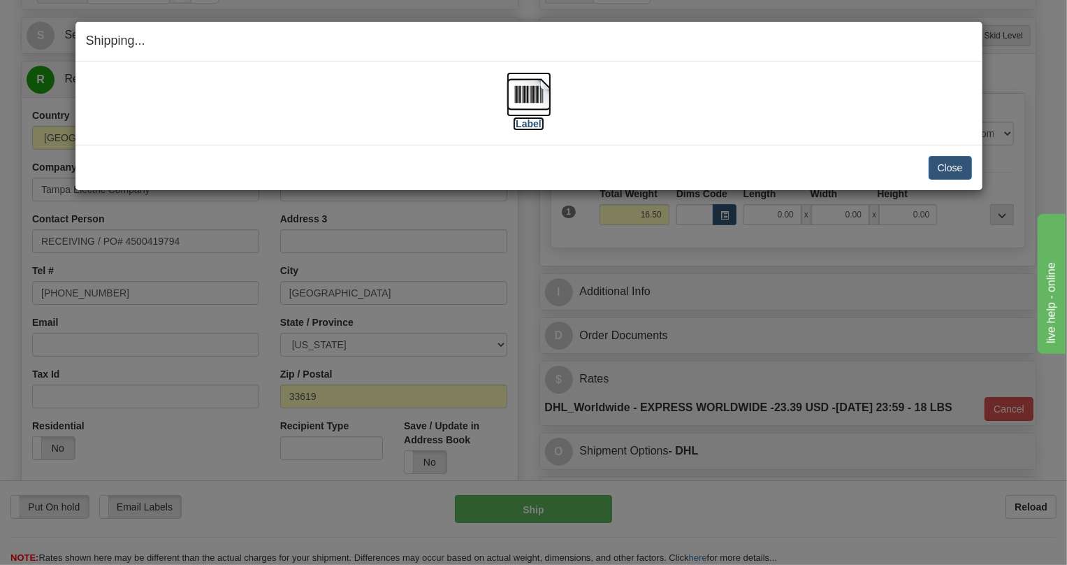
click at [528, 98] on img at bounding box center [529, 94] width 45 height 45
click at [954, 167] on button "Close" at bounding box center [950, 168] width 43 height 24
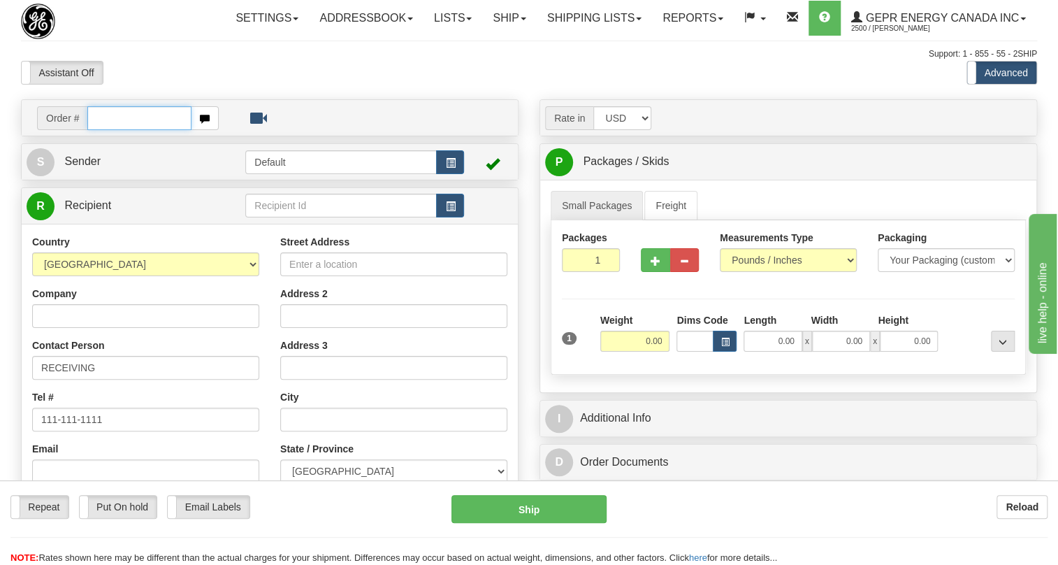
click at [112, 130] on input "text" at bounding box center [139, 118] width 104 height 24
paste input "0086680645"
click at [105, 130] on input "0086680645" at bounding box center [139, 118] width 104 height 24
type input "86680645"
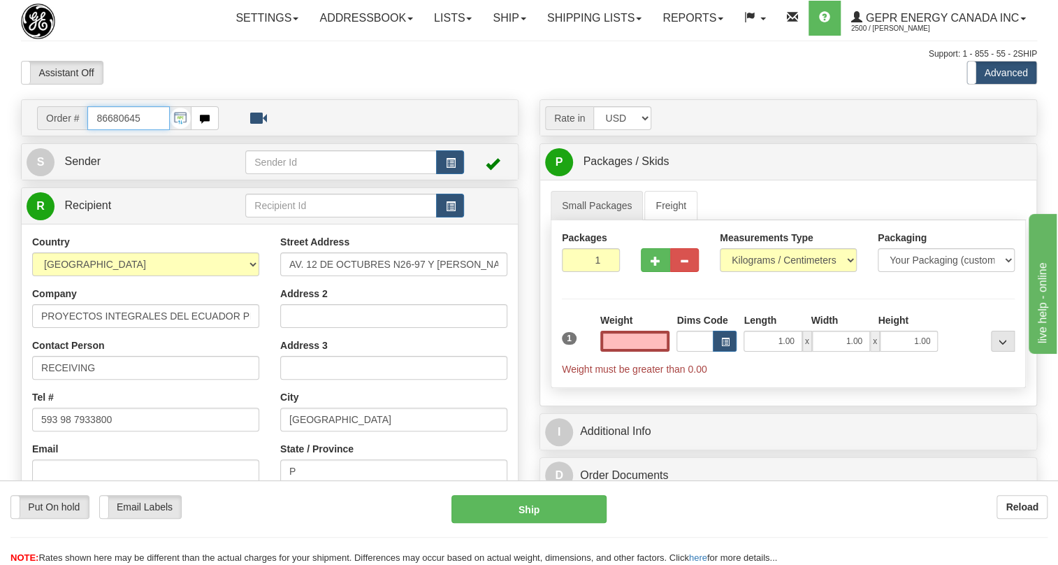
type input "0.00"
drag, startPoint x: 141, startPoint y: 149, endPoint x: 80, endPoint y: 154, distance: 61.0
click at [80, 130] on div "Order # 86680645" at bounding box center [128, 118] width 182 height 24
paste input "0086680647"
click at [106, 130] on input "0086680647" at bounding box center [128, 118] width 82 height 24
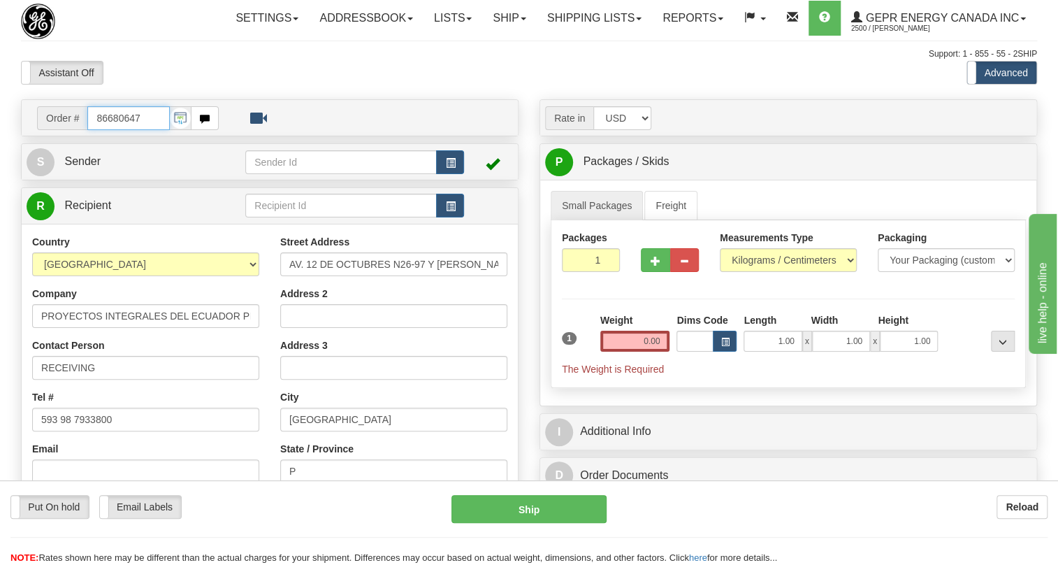
type input "86680647"
type input "0.00"
drag, startPoint x: 142, startPoint y: 149, endPoint x: 104, endPoint y: 159, distance: 39.0
click at [104, 130] on input "86680647" at bounding box center [128, 118] width 82 height 24
drag, startPoint x: 148, startPoint y: 151, endPoint x: 91, endPoint y: 155, distance: 57.4
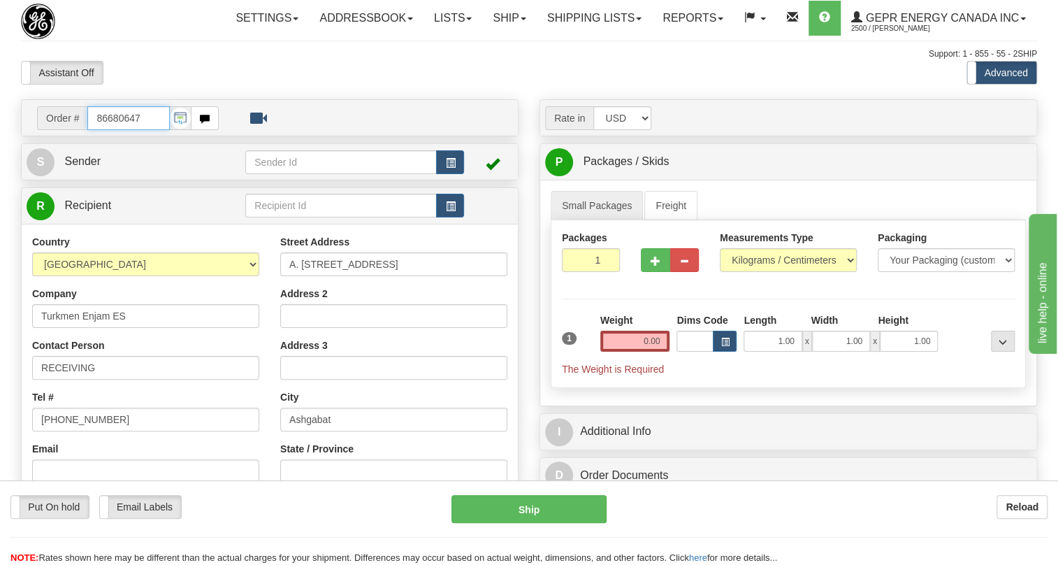
click at [91, 130] on input "86680647" at bounding box center [128, 118] width 82 height 24
paste input "0086680650"
click at [106, 130] on input "0086680650" at bounding box center [128, 118] width 82 height 24
type input "86680650"
type input "0.00"
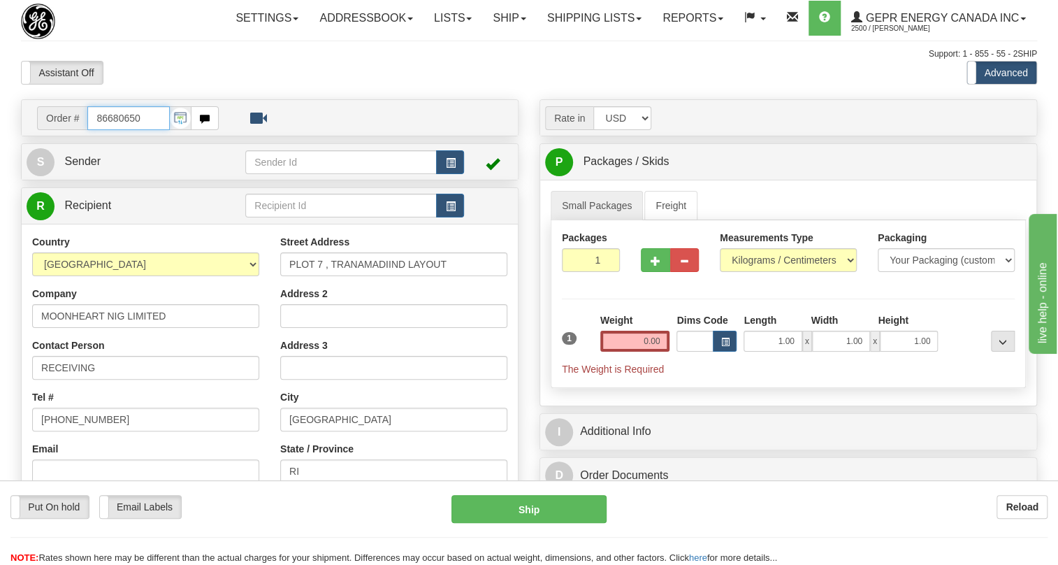
drag, startPoint x: 147, startPoint y: 145, endPoint x: 85, endPoint y: 157, distance: 63.2
click at [85, 130] on div "Order # 86680650" at bounding box center [128, 118] width 182 height 24
paste input "0086680652"
click at [106, 130] on input "0086680652" at bounding box center [128, 118] width 82 height 24
type input "86680652"
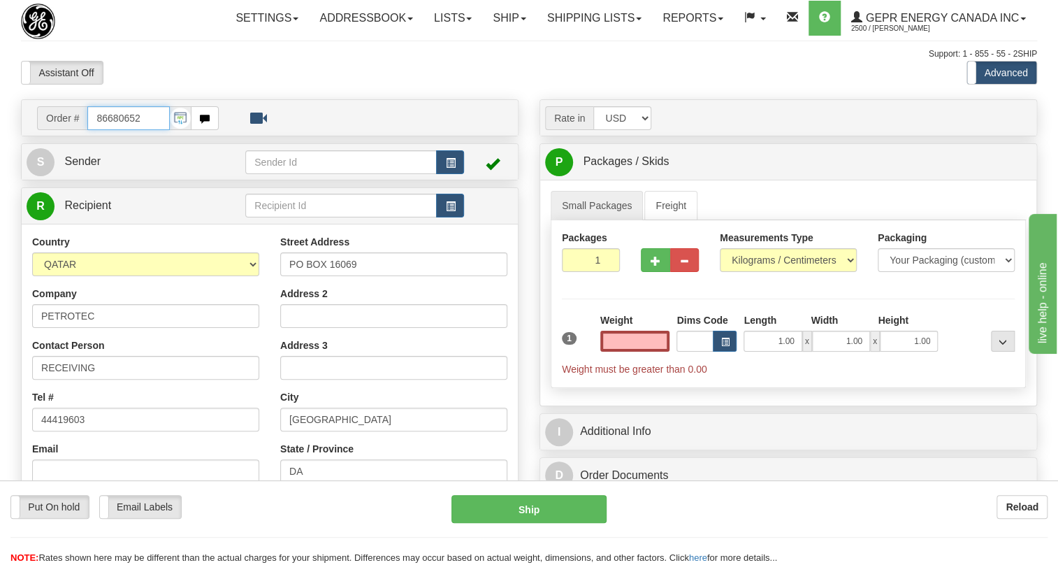
type input "0.00"
drag, startPoint x: 141, startPoint y: 149, endPoint x: 96, endPoint y: 154, distance: 45.7
click at [96, 130] on input "86680652" at bounding box center [128, 118] width 82 height 24
paste input "0086680653"
click at [105, 130] on input "0086680653" at bounding box center [128, 118] width 82 height 24
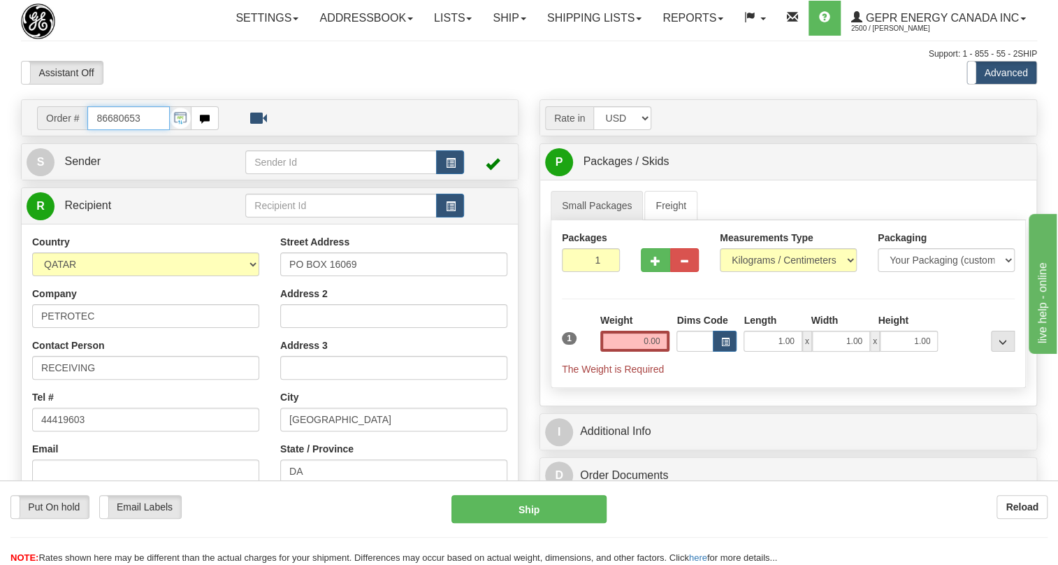
type input "86680653"
type input "0.00"
click at [120, 130] on input "86680653" at bounding box center [128, 118] width 82 height 24
paste input "0086680654"
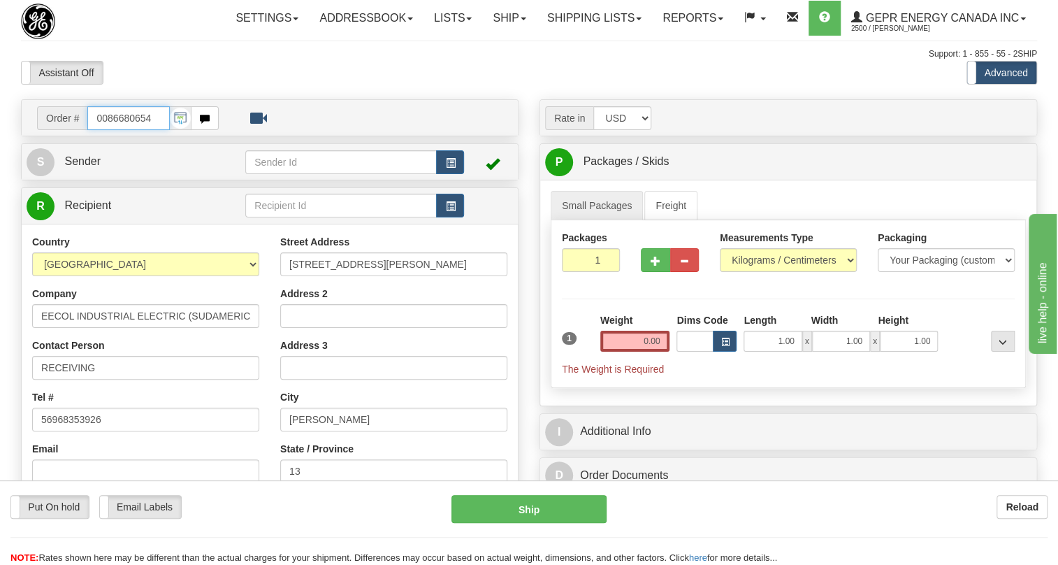
click at [106, 130] on input "0086680654" at bounding box center [128, 118] width 82 height 24
type input "86680654"
type input "0.00"
